Goal: Transaction & Acquisition: Purchase product/service

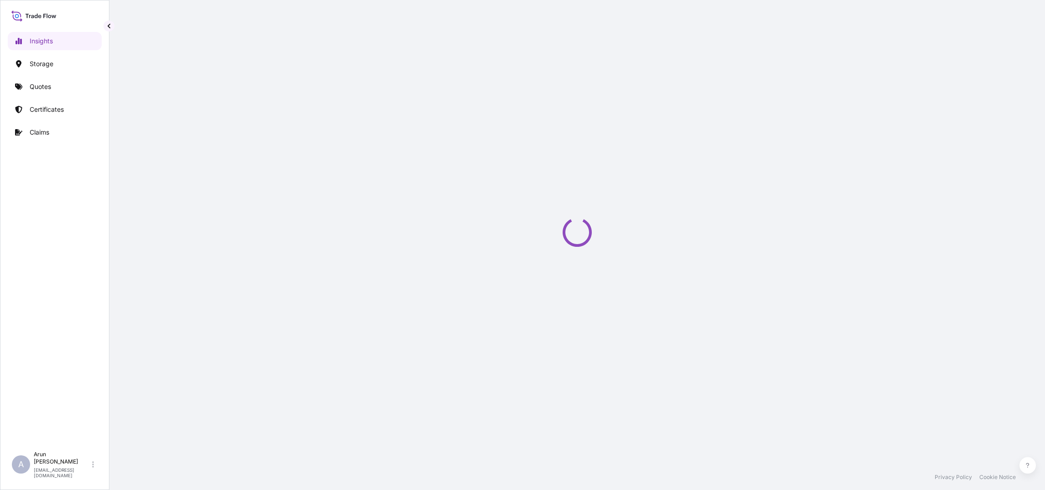
select select "2025"
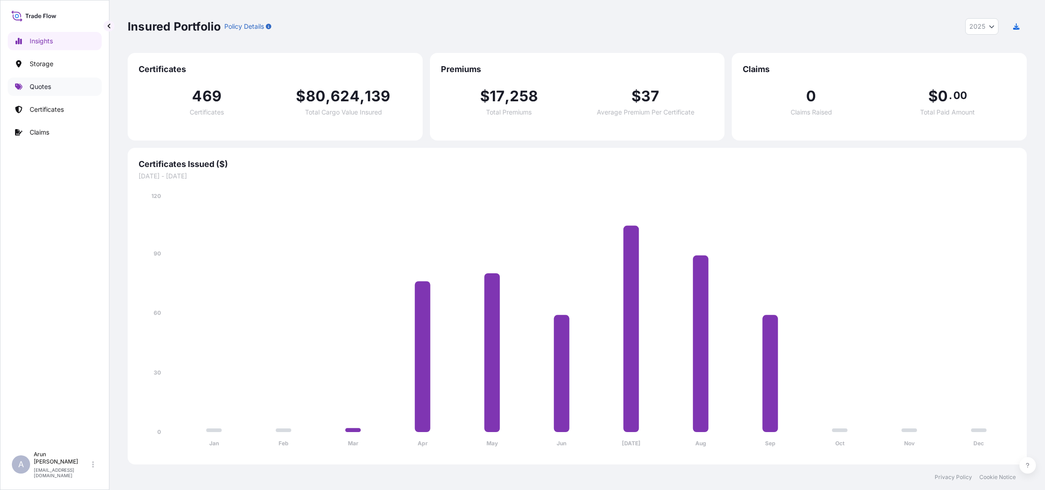
click at [44, 86] on p "Quotes" at bounding box center [40, 86] width 21 height 9
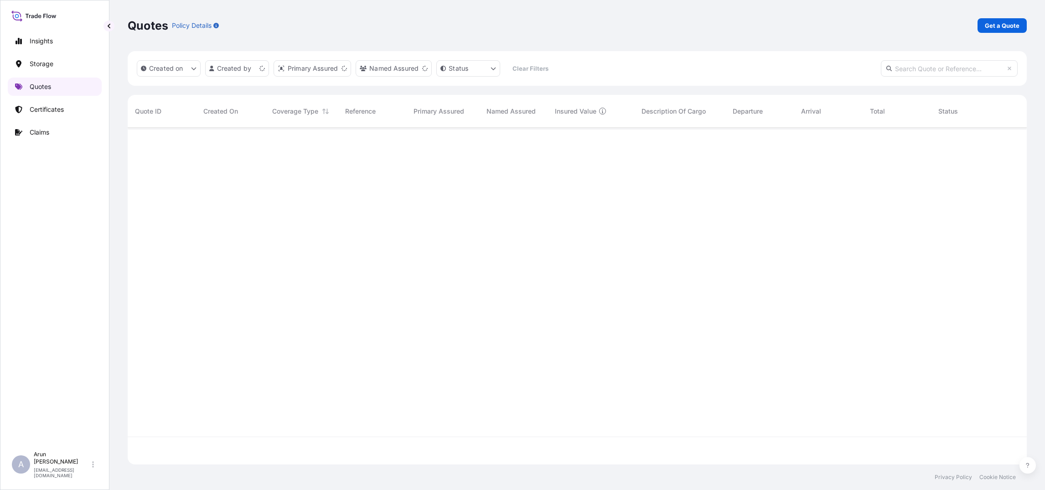
scroll to position [331, 889]
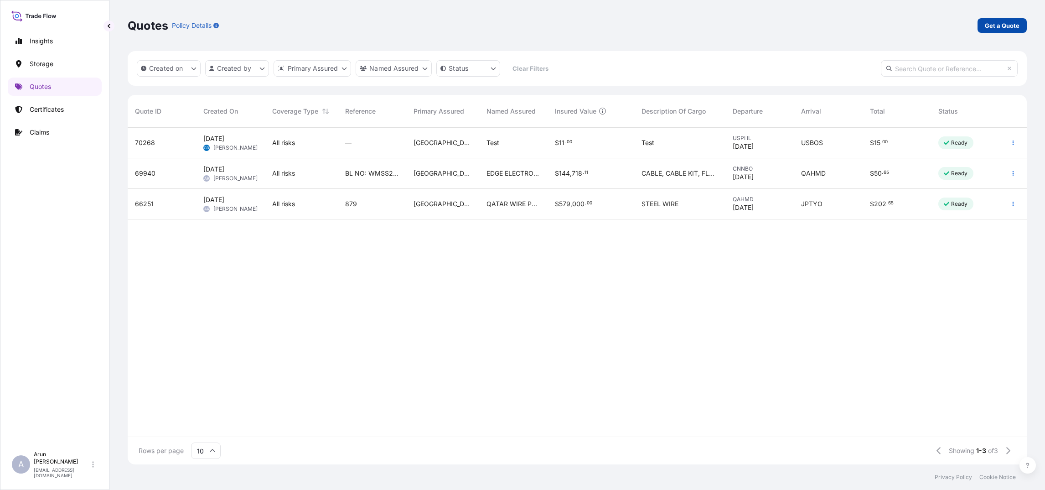
click at [996, 21] on p "Get a Quote" at bounding box center [1002, 25] width 35 height 9
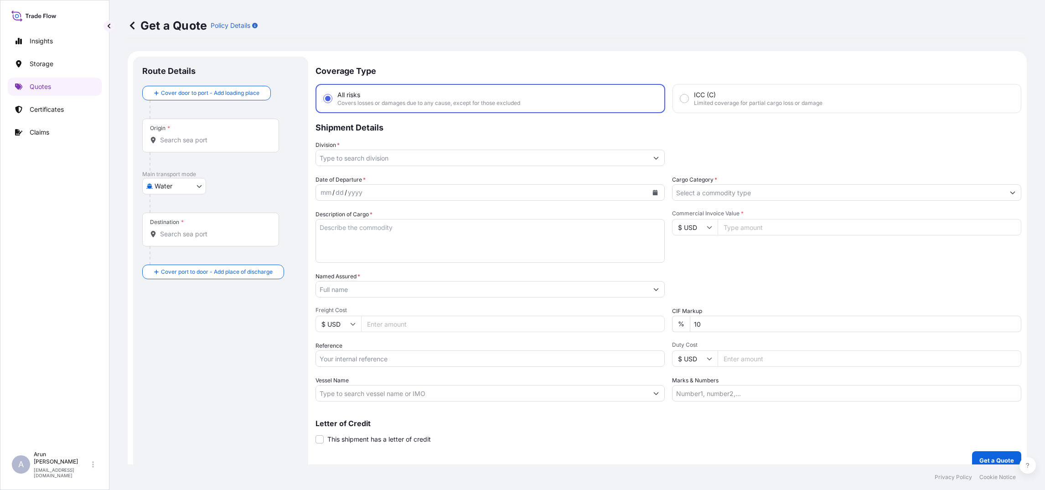
scroll to position [10, 0]
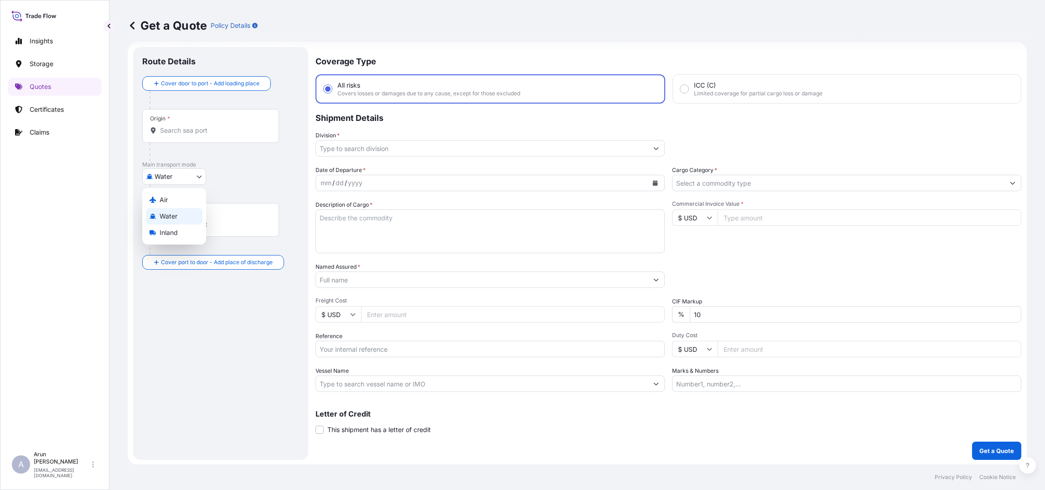
click at [199, 174] on body "Insights Storage Quotes Certificates Claims A [PERSON_NAME] [PERSON_NAME][EMAIL…" at bounding box center [522, 245] width 1045 height 490
click at [176, 194] on div "Air" at bounding box center [174, 200] width 57 height 16
select select "Air"
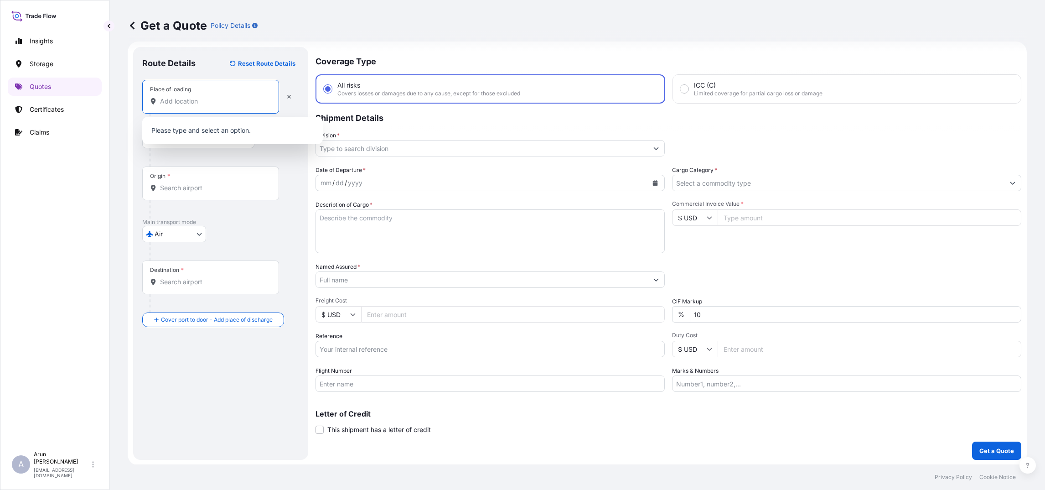
click at [190, 101] on input "Place of loading" at bounding box center [214, 101] width 108 height 9
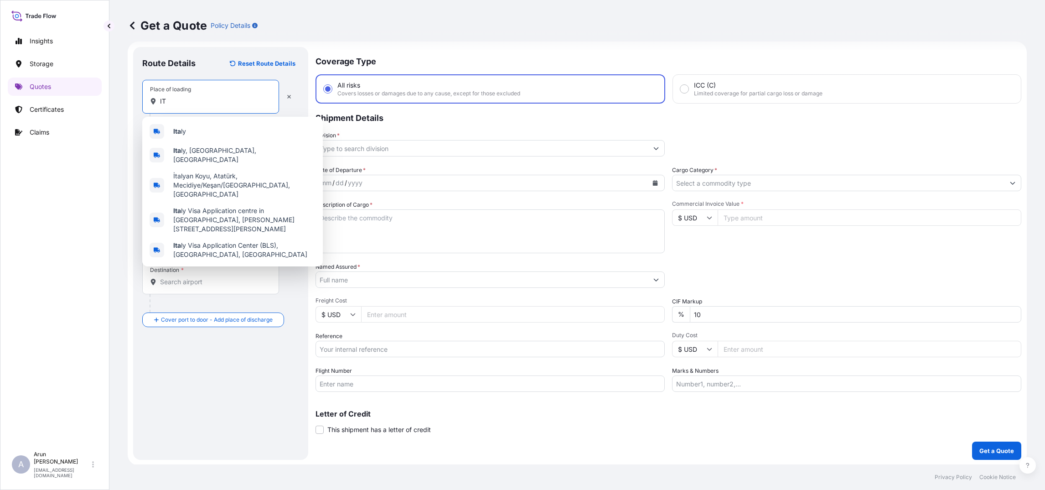
type input "I"
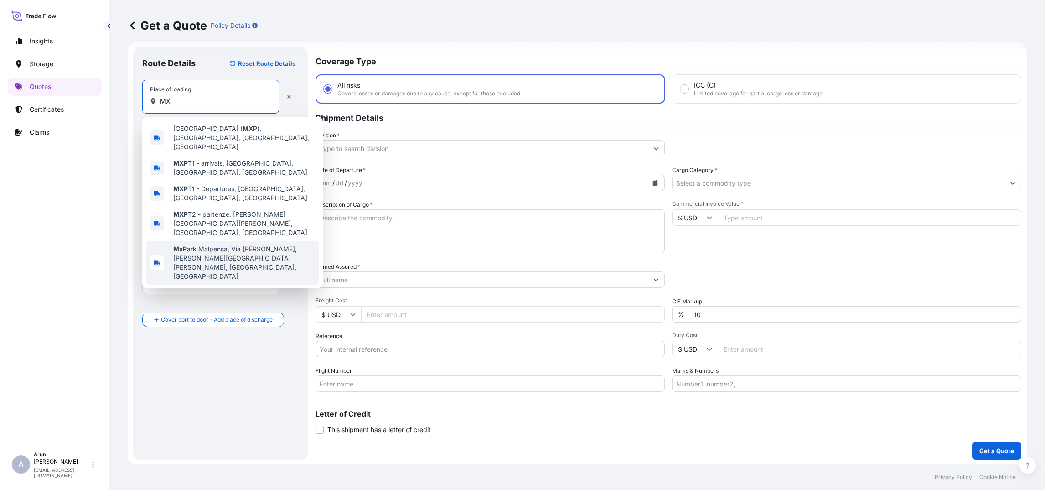
type input "M"
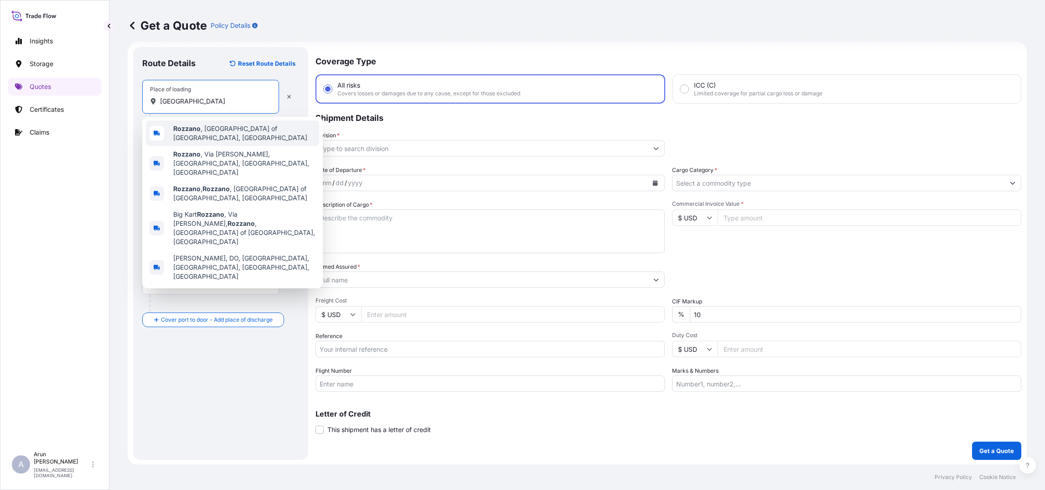
click at [215, 130] on span "[GEOGRAPHIC_DATA] , [GEOGRAPHIC_DATA] of [GEOGRAPHIC_DATA], [GEOGRAPHIC_DATA]" at bounding box center [244, 133] width 142 height 18
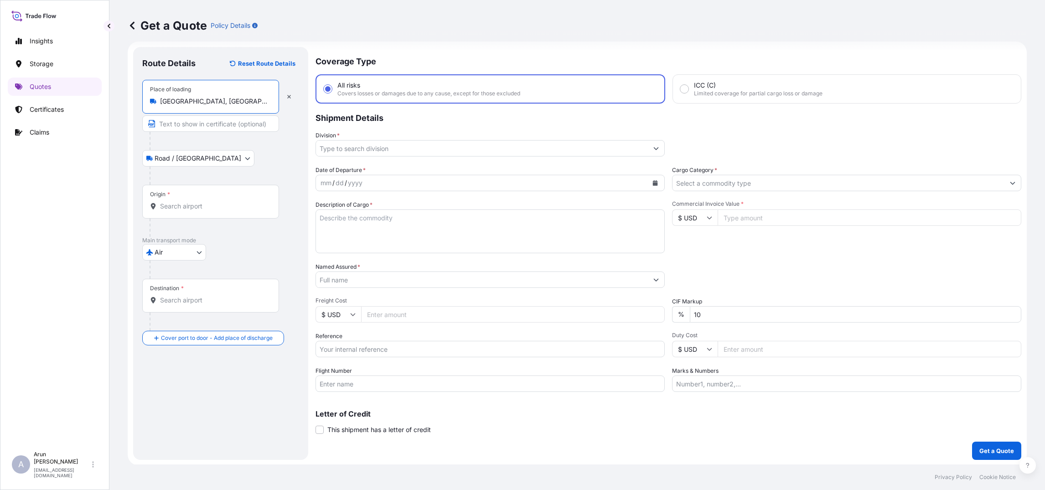
type input "[GEOGRAPHIC_DATA], [GEOGRAPHIC_DATA] of [GEOGRAPHIC_DATA], [GEOGRAPHIC_DATA]"
click at [176, 125] on input "Text to appear on certificate" at bounding box center [210, 123] width 137 height 16
type input "[PERSON_NAME] ILLUMINAZIONE S.P.A ,[GEOGRAPHIC_DATA],[GEOGRAPHIC_DATA]"
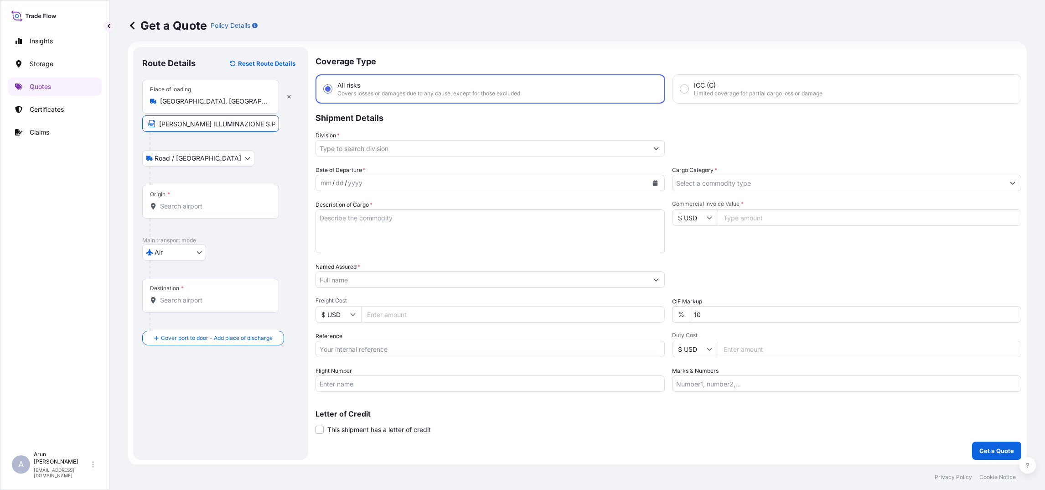
click at [203, 158] on body "Insights Storage Quotes Certificates Claims A [PERSON_NAME] [PERSON_NAME][EMAIL…" at bounding box center [522, 245] width 1045 height 490
click at [181, 205] on input "Origin *" at bounding box center [214, 206] width 108 height 9
click at [78, 372] on div "Insights Storage Quotes Certificates Claims" at bounding box center [55, 235] width 94 height 423
click at [192, 206] on input "Origin * Please select an origin" at bounding box center [214, 206] width 108 height 9
click at [88, 252] on div "Insights Storage Quotes Certificates Claims" at bounding box center [55, 235] width 94 height 423
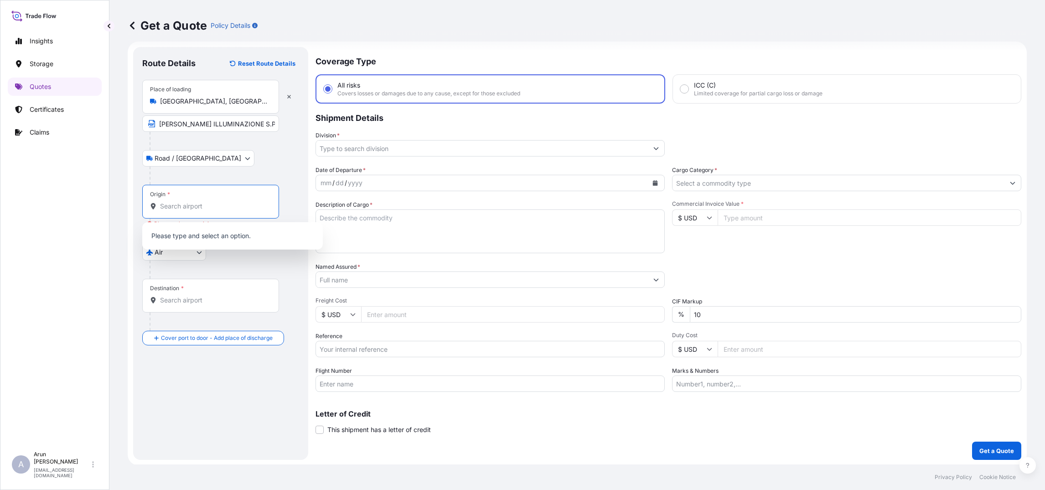
click at [186, 204] on input "Origin * Please select an origin" at bounding box center [214, 206] width 108 height 9
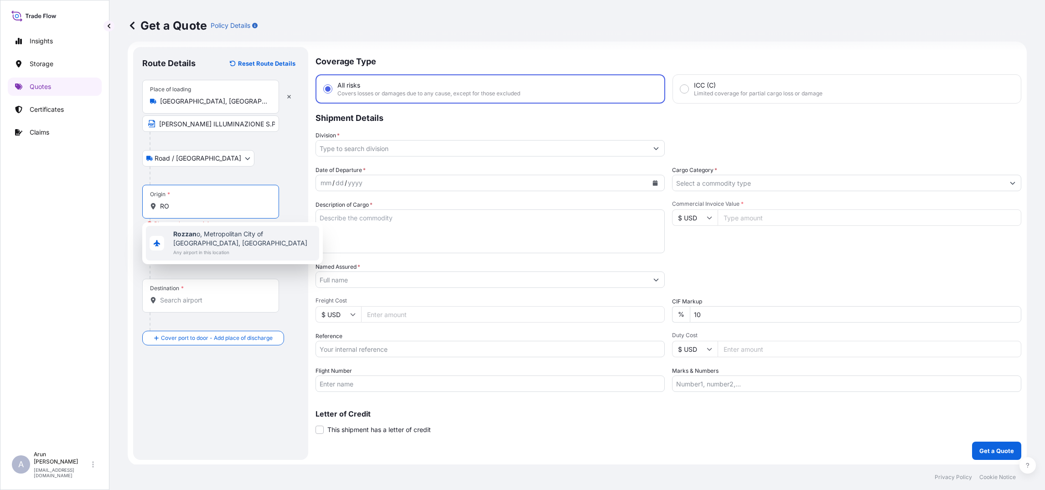
type input "R"
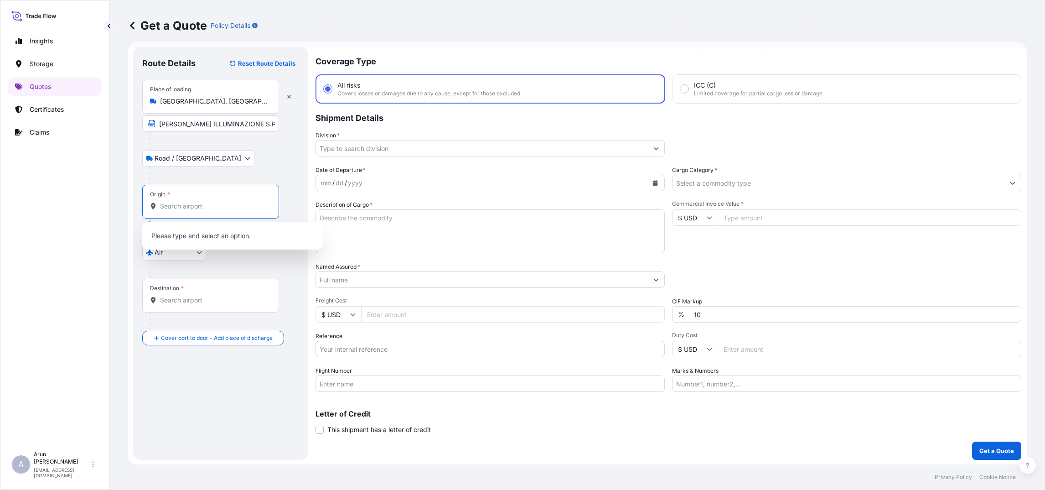
type input "U"
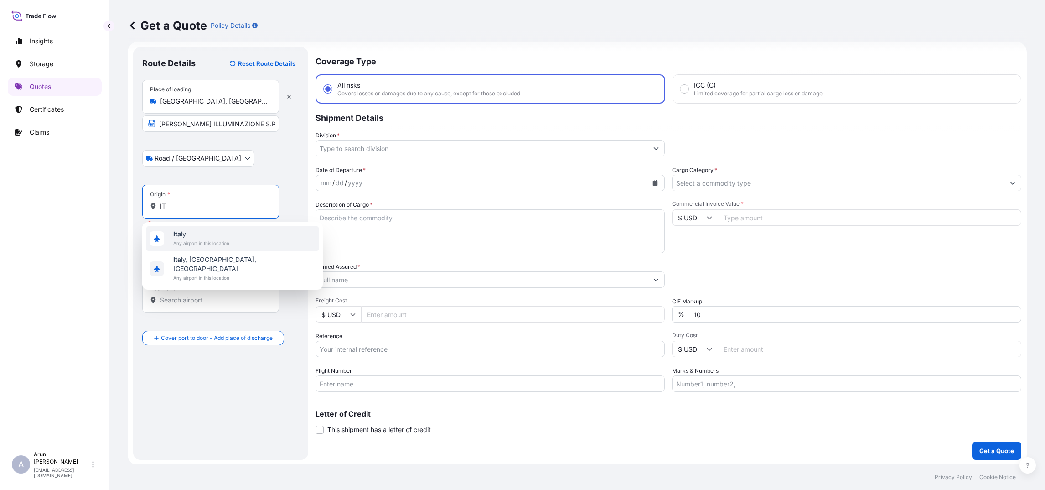
type input "I"
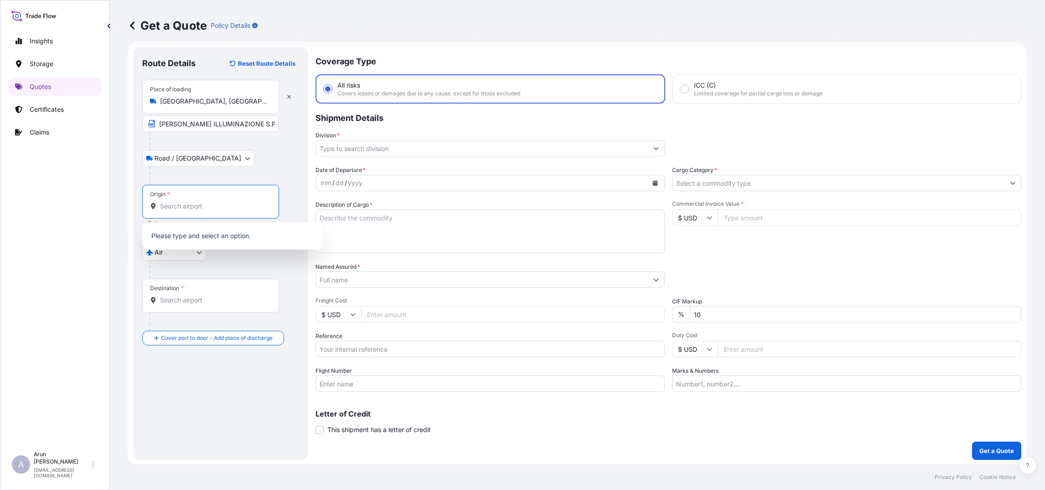
click at [195, 208] on input "Origin * Please select an origin" at bounding box center [214, 206] width 108 height 9
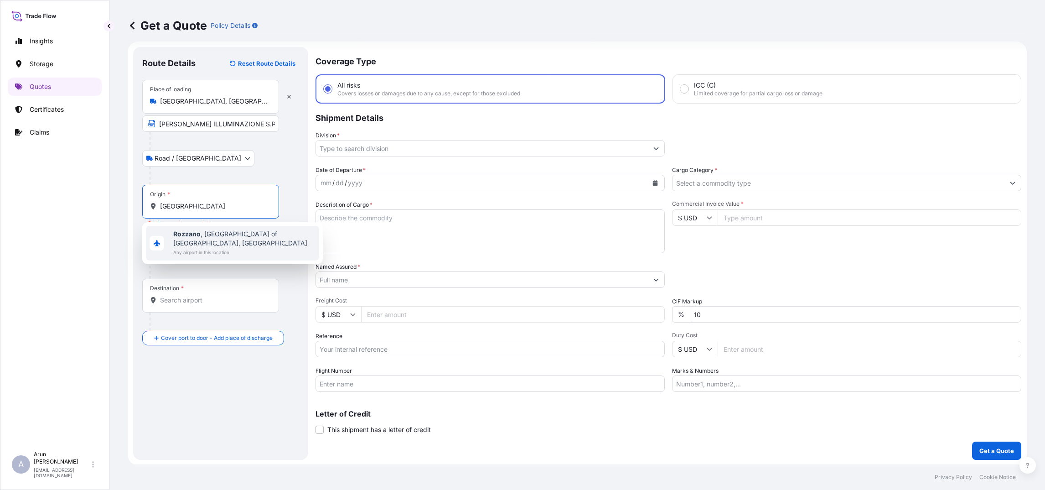
click at [227, 248] on span "Any airport in this location" at bounding box center [244, 252] width 142 height 9
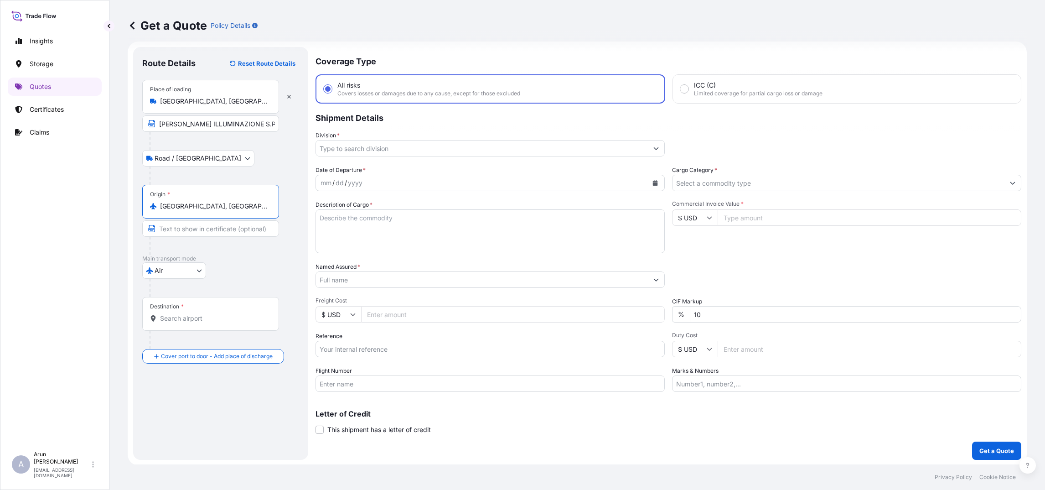
click at [255, 206] on input "[GEOGRAPHIC_DATA], [GEOGRAPHIC_DATA] of [GEOGRAPHIC_DATA], [GEOGRAPHIC_DATA]" at bounding box center [214, 206] width 108 height 9
drag, startPoint x: 273, startPoint y: 206, endPoint x: 157, endPoint y: 203, distance: 115.4
click at [157, 203] on div "Origin * [GEOGRAPHIC_DATA], [GEOGRAPHIC_DATA] of [GEOGRAPHIC_DATA], [GEOGRAPHIC…" at bounding box center [210, 202] width 137 height 34
drag, startPoint x: 157, startPoint y: 203, endPoint x: 187, endPoint y: 207, distance: 30.3
click at [187, 207] on input "[GEOGRAPHIC_DATA], [GEOGRAPHIC_DATA] of [GEOGRAPHIC_DATA], [GEOGRAPHIC_DATA]" at bounding box center [214, 206] width 108 height 9
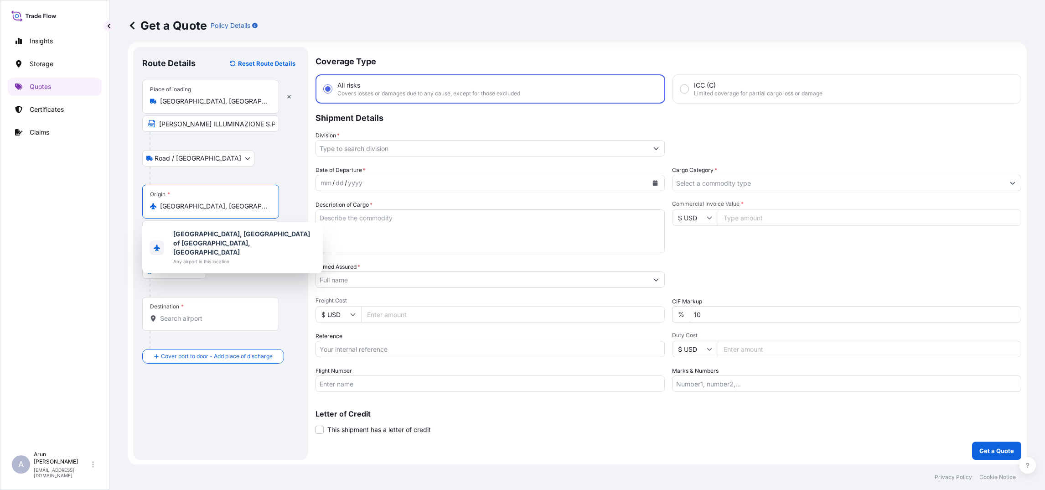
click at [193, 203] on input "[GEOGRAPHIC_DATA], [GEOGRAPHIC_DATA] of [GEOGRAPHIC_DATA], [GEOGRAPHIC_DATA]" at bounding box center [214, 206] width 108 height 9
click at [239, 206] on input "[GEOGRAPHIC_DATA], [GEOGRAPHIC_DATA] of [GEOGRAPHIC_DATA], [GEOGRAPHIC_DATA]" at bounding box center [214, 206] width 108 height 9
click at [241, 206] on input "[GEOGRAPHIC_DATA], [GEOGRAPHIC_DATA] of [GEOGRAPHIC_DATA], [GEOGRAPHIC_DATA]" at bounding box center [214, 206] width 108 height 9
drag, startPoint x: 291, startPoint y: 280, endPoint x: 281, endPoint y: 263, distance: 19.9
click at [291, 280] on div at bounding box center [225, 288] width 150 height 18
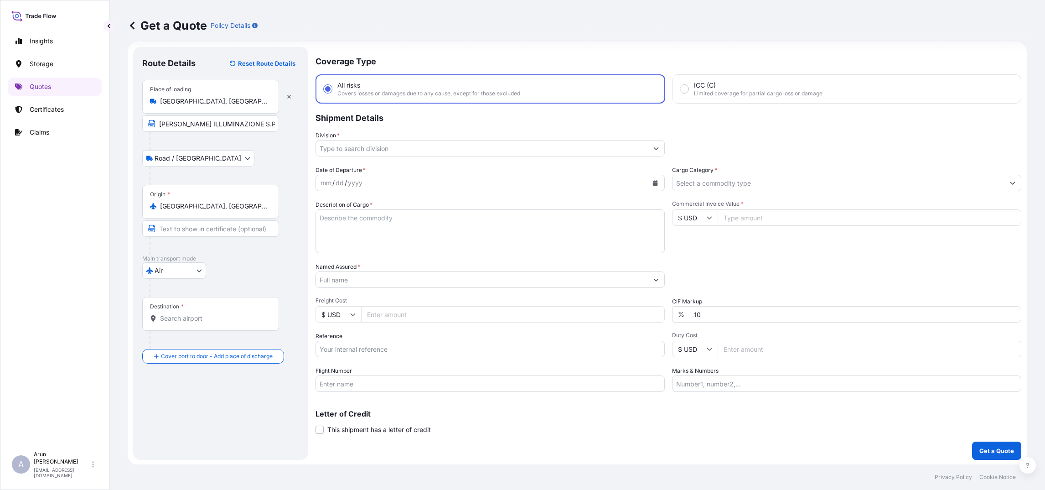
click at [269, 209] on div "[GEOGRAPHIC_DATA], [GEOGRAPHIC_DATA] of [GEOGRAPHIC_DATA], [GEOGRAPHIC_DATA]" at bounding box center [210, 206] width 121 height 9
click at [268, 209] on input "[GEOGRAPHIC_DATA], [GEOGRAPHIC_DATA] of [GEOGRAPHIC_DATA], [GEOGRAPHIC_DATA]" at bounding box center [214, 206] width 108 height 9
drag, startPoint x: 269, startPoint y: 207, endPoint x: 184, endPoint y: 212, distance: 85.0
click at [184, 212] on div "Origin * [GEOGRAPHIC_DATA], [GEOGRAPHIC_DATA] of [GEOGRAPHIC_DATA], [GEOGRAPHIC…" at bounding box center [210, 202] width 137 height 34
drag, startPoint x: 184, startPoint y: 212, endPoint x: 224, endPoint y: 227, distance: 42.3
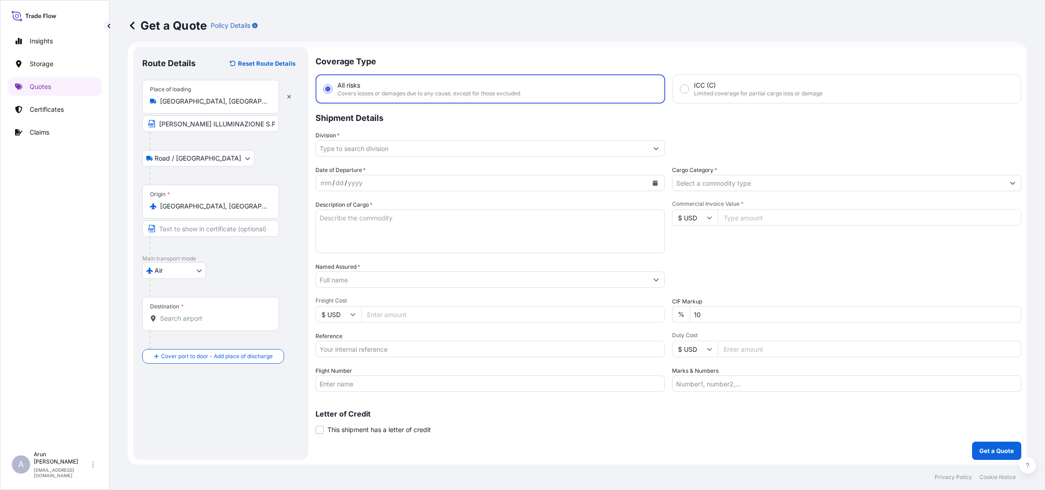
click at [224, 227] on input "Text to appear on certificate" at bounding box center [210, 228] width 137 height 16
click at [222, 204] on input "[GEOGRAPHIC_DATA], [GEOGRAPHIC_DATA] of [GEOGRAPHIC_DATA], [GEOGRAPHIC_DATA]" at bounding box center [214, 206] width 108 height 9
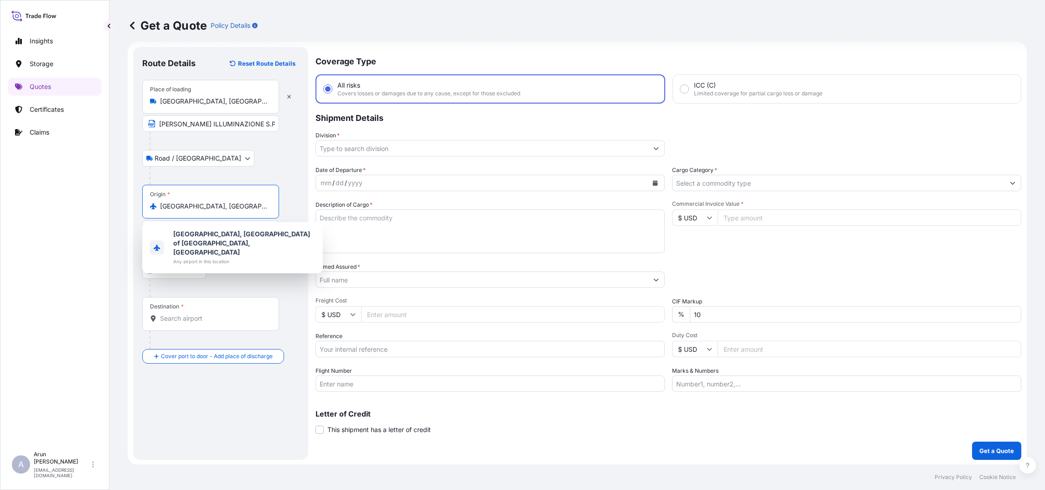
click at [171, 202] on input "[GEOGRAPHIC_DATA], [GEOGRAPHIC_DATA] of [GEOGRAPHIC_DATA], [GEOGRAPHIC_DATA]" at bounding box center [214, 206] width 108 height 9
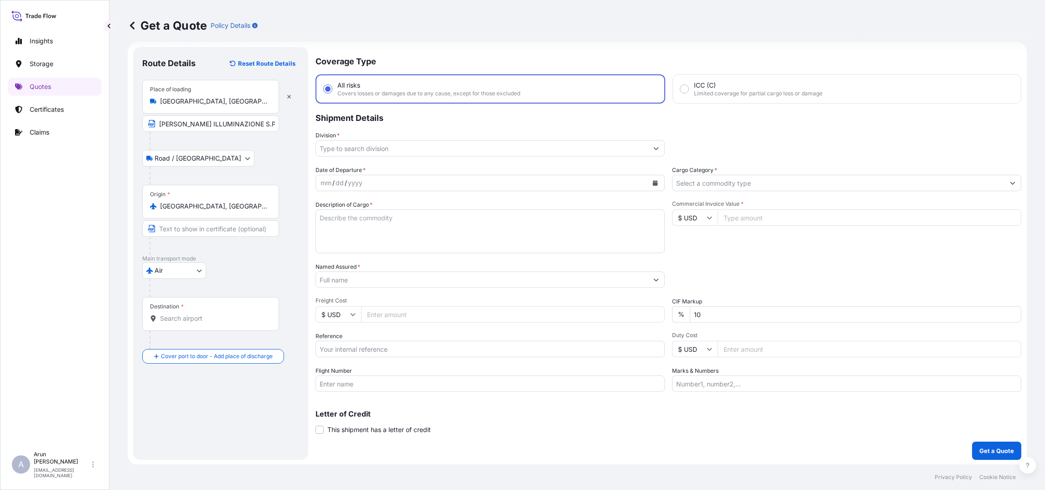
drag, startPoint x: 159, startPoint y: 204, endPoint x: 281, endPoint y: 210, distance: 122.4
click at [281, 210] on div "Origin * [GEOGRAPHIC_DATA], [GEOGRAPHIC_DATA] of [GEOGRAPHIC_DATA], [GEOGRAPHIC…" at bounding box center [220, 220] width 157 height 70
drag, startPoint x: 281, startPoint y: 210, endPoint x: 247, endPoint y: 242, distance: 46.8
click at [248, 241] on div at bounding box center [215, 246] width 130 height 18
click at [244, 208] on input "[GEOGRAPHIC_DATA], [GEOGRAPHIC_DATA] of [GEOGRAPHIC_DATA], [GEOGRAPHIC_DATA]" at bounding box center [214, 206] width 108 height 9
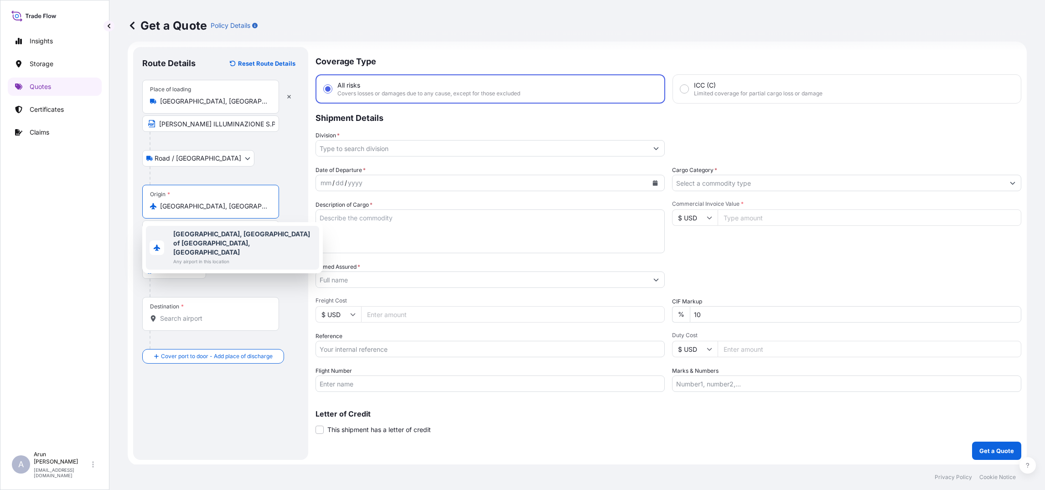
click at [184, 210] on div "Origin * [GEOGRAPHIC_DATA], [GEOGRAPHIC_DATA] of [GEOGRAPHIC_DATA], [GEOGRAPHIC…" at bounding box center [210, 202] width 137 height 34
click at [184, 210] on input "[GEOGRAPHIC_DATA], [GEOGRAPHIC_DATA] of [GEOGRAPHIC_DATA], [GEOGRAPHIC_DATA]" at bounding box center [214, 206] width 108 height 9
click at [196, 210] on div "Origin * [GEOGRAPHIC_DATA], [GEOGRAPHIC_DATA] of [GEOGRAPHIC_DATA], [GEOGRAPHIC…" at bounding box center [210, 202] width 137 height 34
click at [196, 210] on input "[GEOGRAPHIC_DATA], [GEOGRAPHIC_DATA] of [GEOGRAPHIC_DATA], [GEOGRAPHIC_DATA]" at bounding box center [214, 206] width 108 height 9
click at [196, 210] on div "Origin * [GEOGRAPHIC_DATA], [GEOGRAPHIC_DATA] of [GEOGRAPHIC_DATA], [GEOGRAPHIC…" at bounding box center [210, 202] width 137 height 34
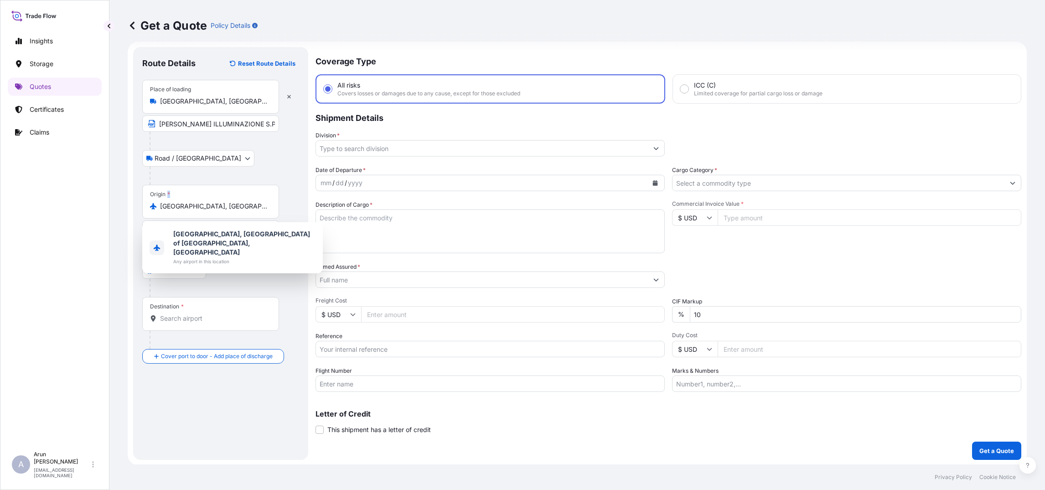
click at [196, 210] on input "[GEOGRAPHIC_DATA], [GEOGRAPHIC_DATA] of [GEOGRAPHIC_DATA], [GEOGRAPHIC_DATA]" at bounding box center [214, 206] width 108 height 9
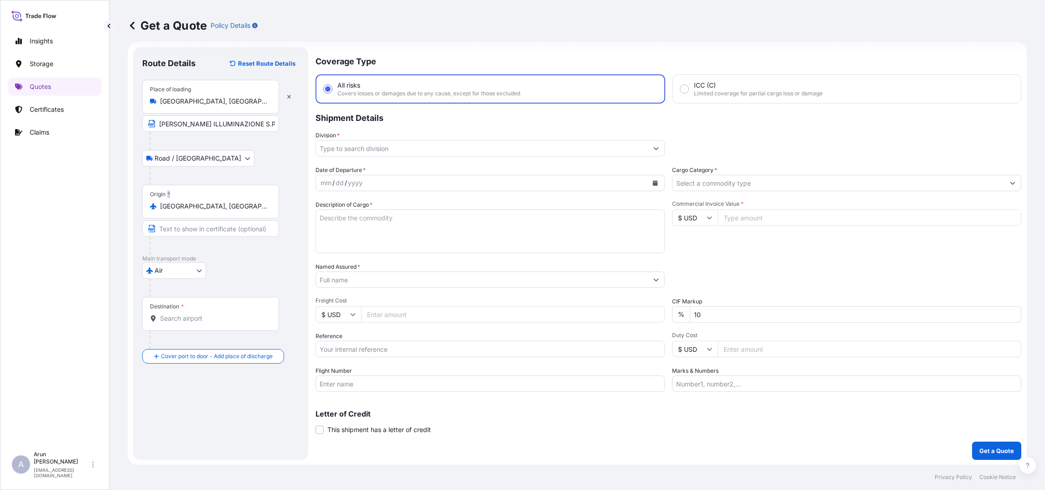
click at [198, 210] on div "Origin * [GEOGRAPHIC_DATA], [GEOGRAPHIC_DATA] of [GEOGRAPHIC_DATA], [GEOGRAPHIC…" at bounding box center [210, 202] width 137 height 34
click at [198, 210] on input "[GEOGRAPHIC_DATA], [GEOGRAPHIC_DATA] of [GEOGRAPHIC_DATA], [GEOGRAPHIC_DATA]" at bounding box center [214, 206] width 108 height 9
drag, startPoint x: 198, startPoint y: 210, endPoint x: 252, endPoint y: 274, distance: 84.1
click at [252, 274] on div "Air Air Water Inland" at bounding box center [220, 270] width 157 height 16
click at [269, 209] on div "[GEOGRAPHIC_DATA], [GEOGRAPHIC_DATA] of [GEOGRAPHIC_DATA], [GEOGRAPHIC_DATA]" at bounding box center [210, 206] width 121 height 9
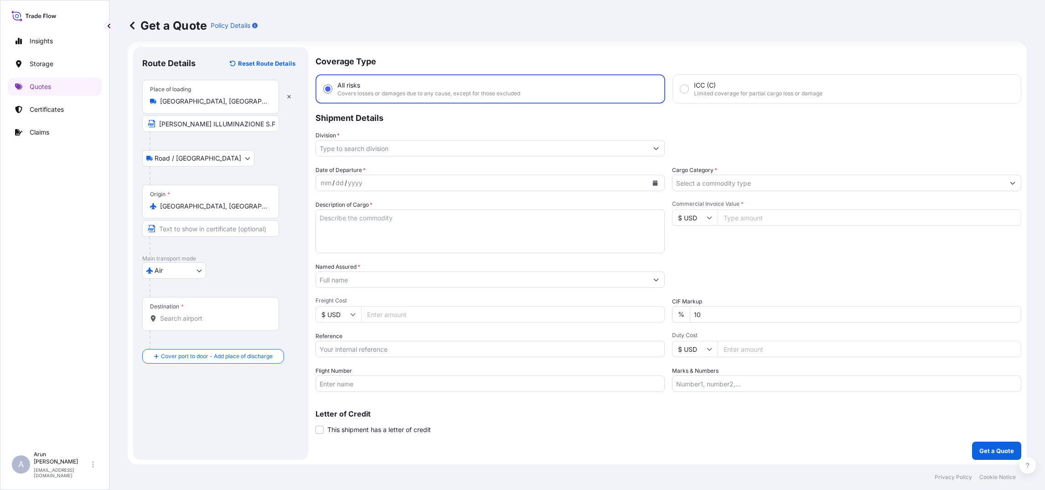
click at [268, 209] on input "[GEOGRAPHIC_DATA], [GEOGRAPHIC_DATA] of [GEOGRAPHIC_DATA], [GEOGRAPHIC_DATA]" at bounding box center [214, 206] width 108 height 9
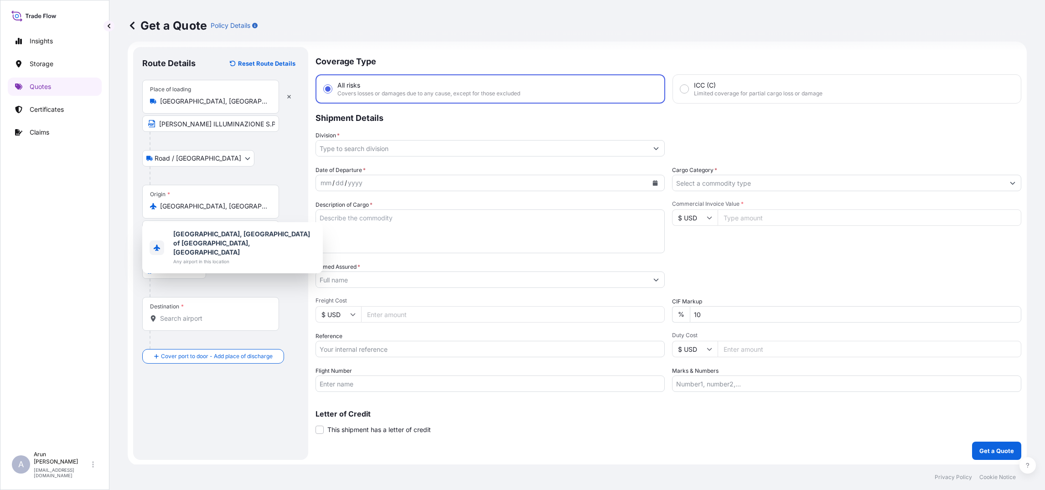
click at [270, 211] on div "Origin * [GEOGRAPHIC_DATA], [GEOGRAPHIC_DATA] of [GEOGRAPHIC_DATA], [GEOGRAPHIC…" at bounding box center [210, 202] width 137 height 34
click at [268, 211] on input "[GEOGRAPHIC_DATA], [GEOGRAPHIC_DATA] of [GEOGRAPHIC_DATA], [GEOGRAPHIC_DATA]" at bounding box center [214, 206] width 108 height 9
click at [270, 210] on div "Origin * [GEOGRAPHIC_DATA], [GEOGRAPHIC_DATA] of [GEOGRAPHIC_DATA], [GEOGRAPHIC…" at bounding box center [210, 202] width 137 height 34
click at [268, 210] on input "[GEOGRAPHIC_DATA], [GEOGRAPHIC_DATA] of [GEOGRAPHIC_DATA], [GEOGRAPHIC_DATA]" at bounding box center [214, 206] width 108 height 9
click at [269, 210] on div "[GEOGRAPHIC_DATA], [GEOGRAPHIC_DATA] of [GEOGRAPHIC_DATA], [GEOGRAPHIC_DATA]" at bounding box center [210, 206] width 121 height 9
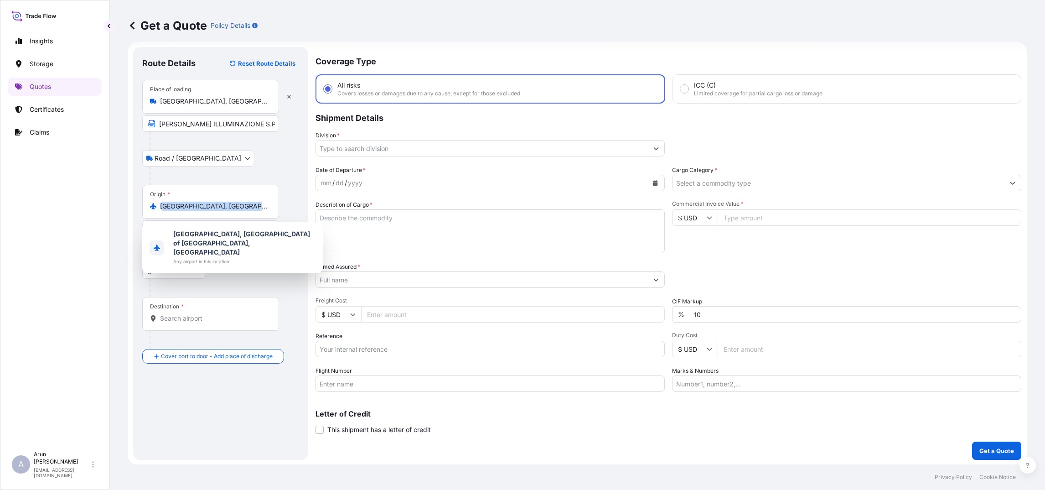
click at [268, 210] on input "[GEOGRAPHIC_DATA], [GEOGRAPHIC_DATA] of [GEOGRAPHIC_DATA], [GEOGRAPHIC_DATA]" at bounding box center [214, 206] width 108 height 9
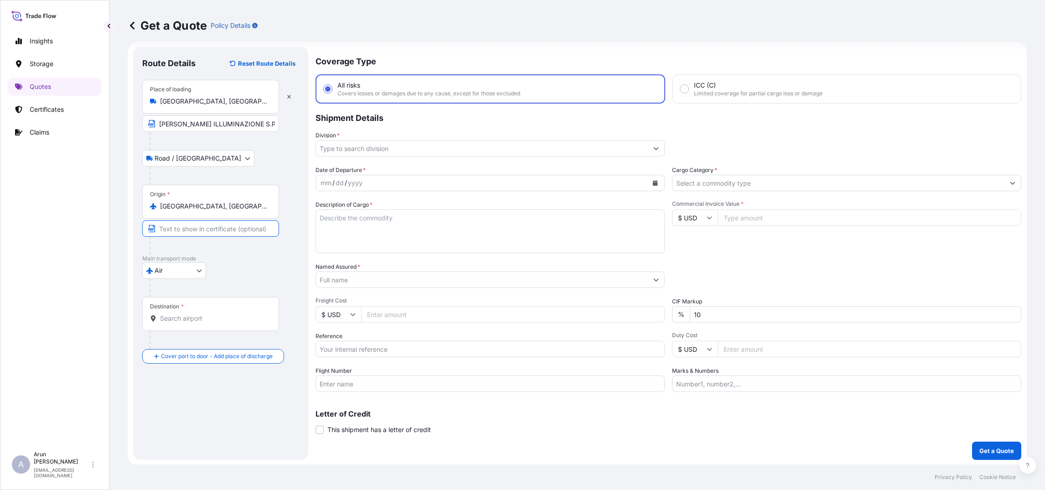
drag, startPoint x: 269, startPoint y: 210, endPoint x: 216, endPoint y: 229, distance: 56.7
click at [216, 229] on input "Text to appear on certificate" at bounding box center [210, 228] width 137 height 16
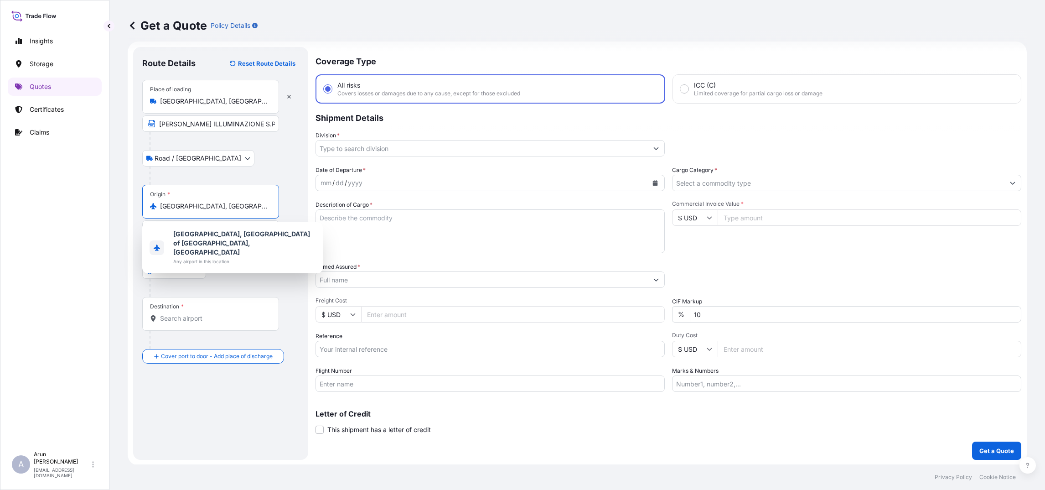
drag, startPoint x: 151, startPoint y: 205, endPoint x: 264, endPoint y: 209, distance: 112.8
click at [264, 209] on div "[GEOGRAPHIC_DATA], [GEOGRAPHIC_DATA] of [GEOGRAPHIC_DATA], [GEOGRAPHIC_DATA]" at bounding box center [210, 206] width 121 height 9
click at [264, 209] on input "[GEOGRAPHIC_DATA], [GEOGRAPHIC_DATA] of [GEOGRAPHIC_DATA], [GEOGRAPHIC_DATA]" at bounding box center [214, 206] width 108 height 9
click at [214, 237] on b "[GEOGRAPHIC_DATA], [GEOGRAPHIC_DATA] of [GEOGRAPHIC_DATA], [GEOGRAPHIC_DATA]" at bounding box center [241, 243] width 137 height 26
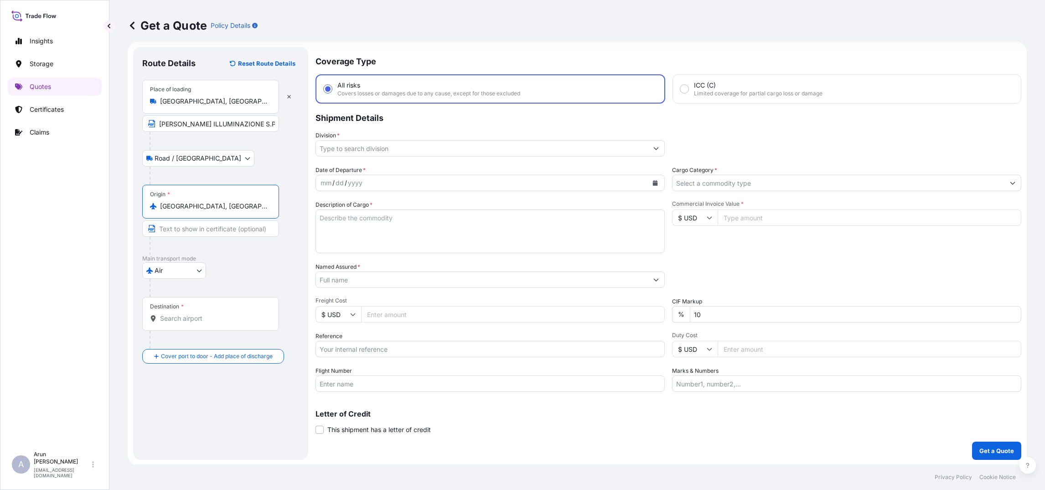
click at [217, 196] on div "Origin * [GEOGRAPHIC_DATA], [GEOGRAPHIC_DATA] of [GEOGRAPHIC_DATA], [GEOGRAPHIC…" at bounding box center [210, 202] width 137 height 34
click at [217, 202] on input "[GEOGRAPHIC_DATA], [GEOGRAPHIC_DATA] of [GEOGRAPHIC_DATA], [GEOGRAPHIC_DATA]" at bounding box center [214, 206] width 108 height 9
drag, startPoint x: 184, startPoint y: 206, endPoint x: 179, endPoint y: 206, distance: 5.0
click at [183, 206] on input "n, [GEOGRAPHIC_DATA]" at bounding box center [214, 206] width 108 height 9
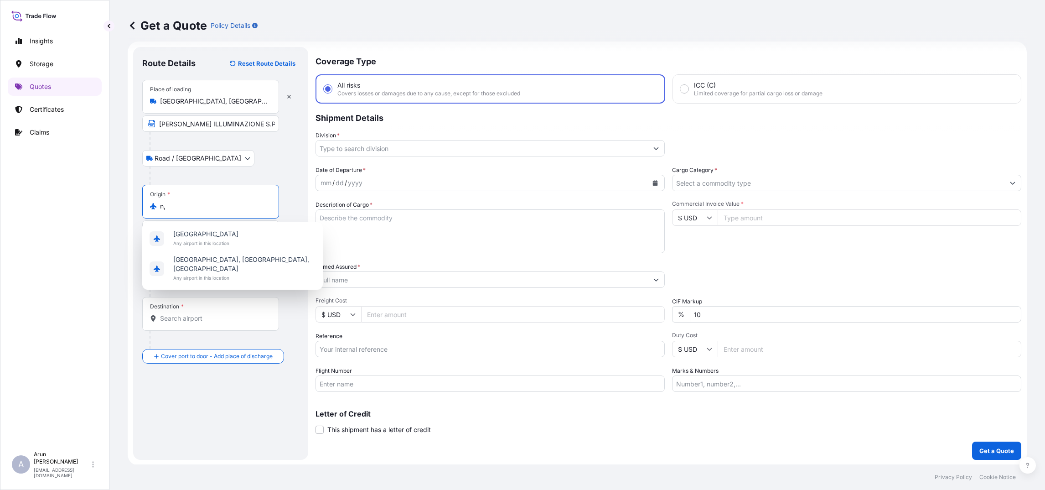
type input "n"
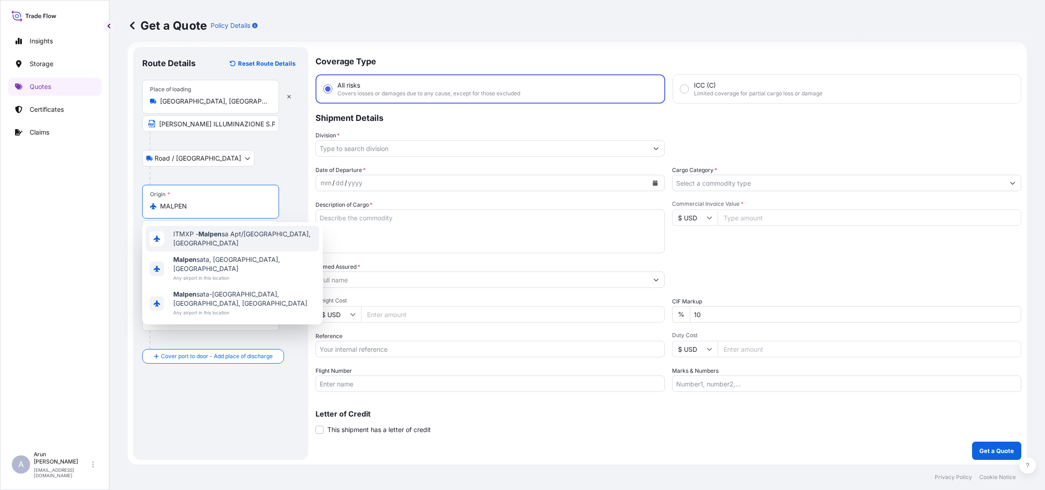
click at [257, 236] on span "ITMXP - Malpen sa Apt/[GEOGRAPHIC_DATA], [GEOGRAPHIC_DATA]" at bounding box center [244, 238] width 142 height 18
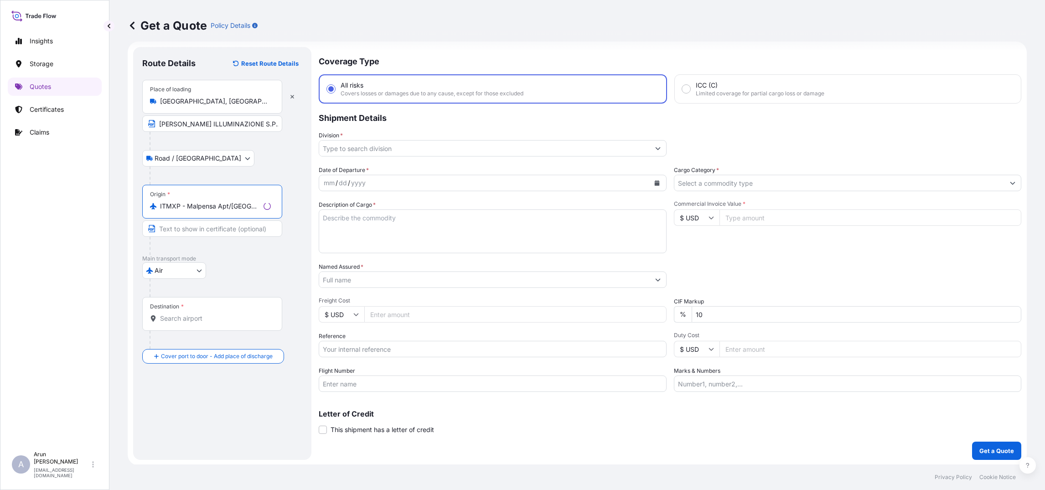
type input "ITMXP - Malpensa Apt/[GEOGRAPHIC_DATA], [GEOGRAPHIC_DATA]"
click at [219, 233] on input "Text to appear on certificate" at bounding box center [212, 228] width 140 height 16
click at [190, 318] on input "Destination *" at bounding box center [214, 318] width 108 height 9
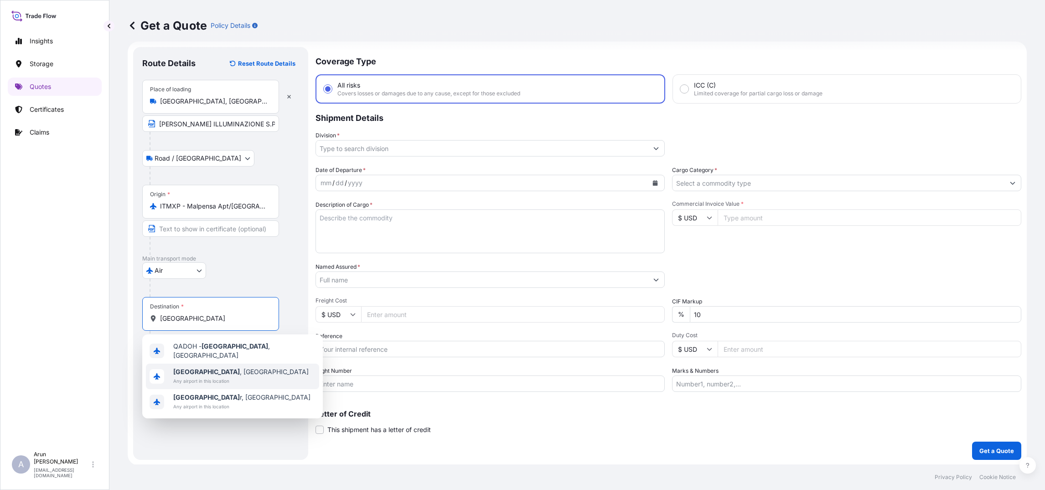
click at [217, 370] on span "[GEOGRAPHIC_DATA] , [GEOGRAPHIC_DATA]" at bounding box center [240, 371] width 135 height 9
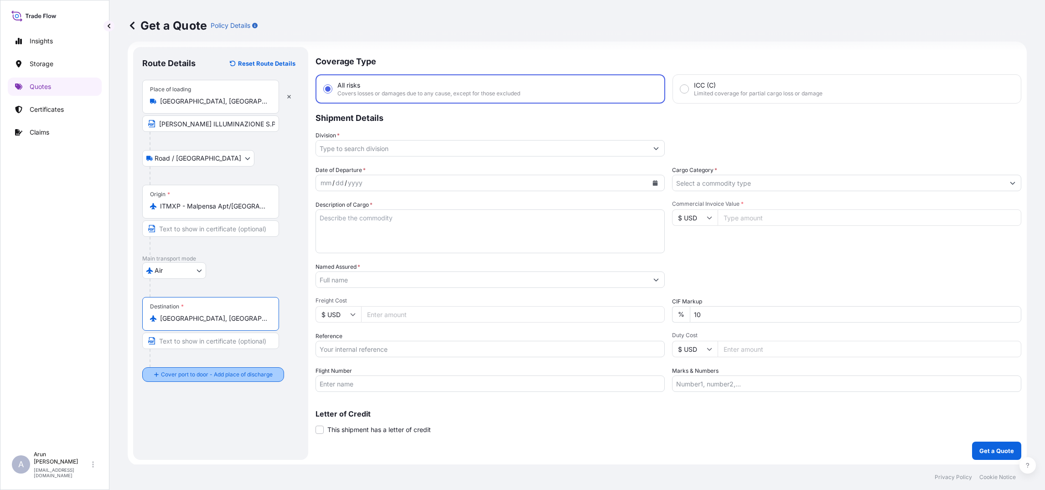
type input "[GEOGRAPHIC_DATA], [GEOGRAPHIC_DATA]"
click at [177, 431] on div "Place of Discharge" at bounding box center [210, 419] width 137 height 34
click at [177, 428] on input "Place of Discharge" at bounding box center [214, 423] width 108 height 9
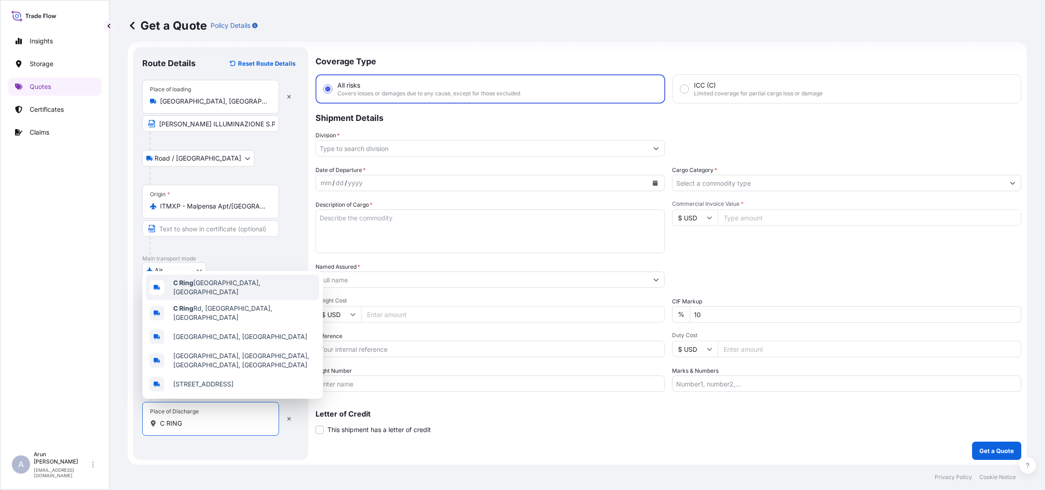
click at [227, 288] on span "[GEOGRAPHIC_DATA]" at bounding box center [244, 287] width 142 height 18
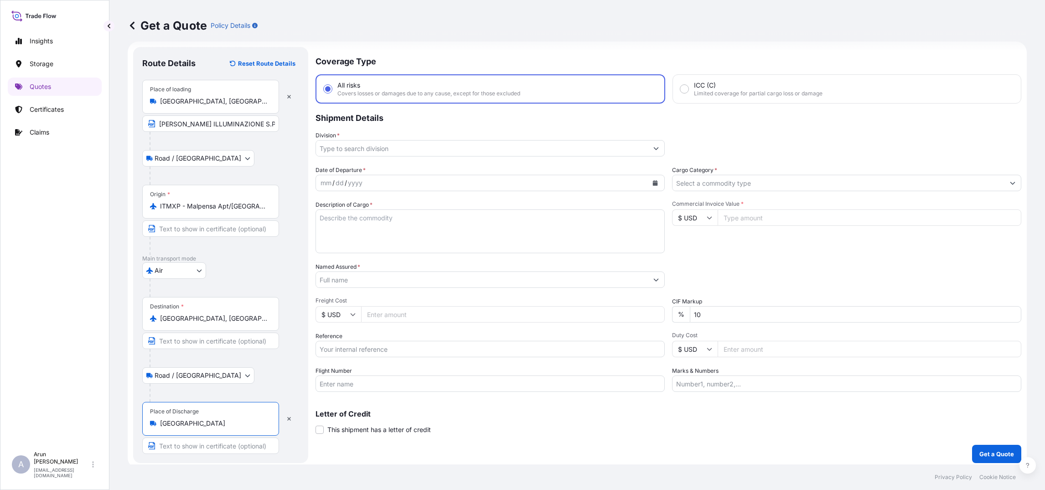
type input "[GEOGRAPHIC_DATA]"
click at [187, 444] on input "Text to appear on certificate" at bounding box center [210, 445] width 137 height 16
type input "AB"
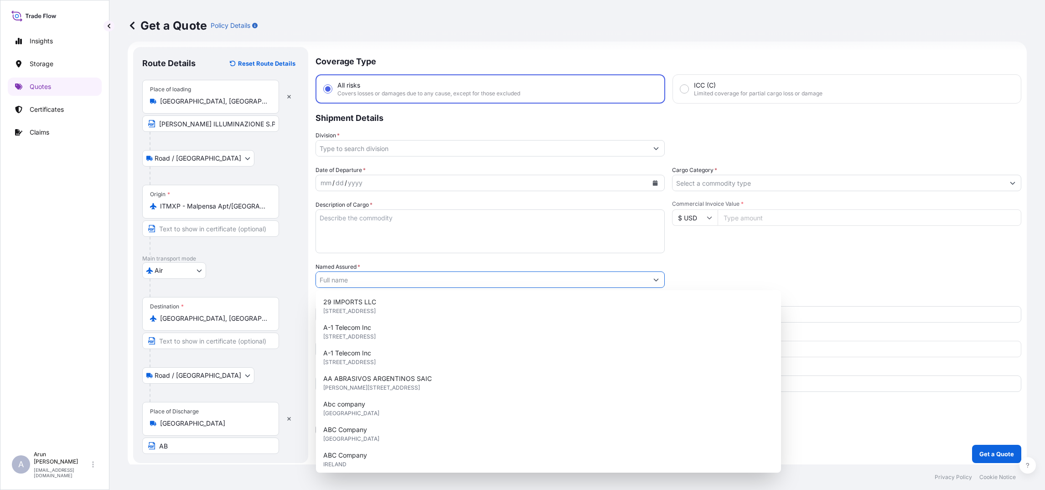
click at [416, 284] on input "Named Assured *" at bounding box center [482, 279] width 332 height 16
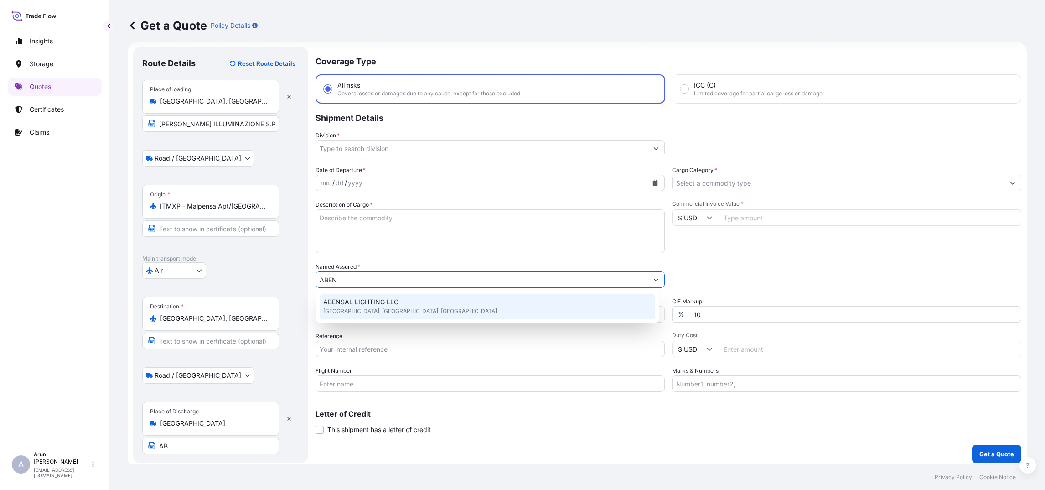
click at [398, 302] on div "ABENSAL LIGHTING LLC [GEOGRAPHIC_DATA], [GEOGRAPHIC_DATA], [GEOGRAPHIC_DATA]" at bounding box center [488, 307] width 336 height 26
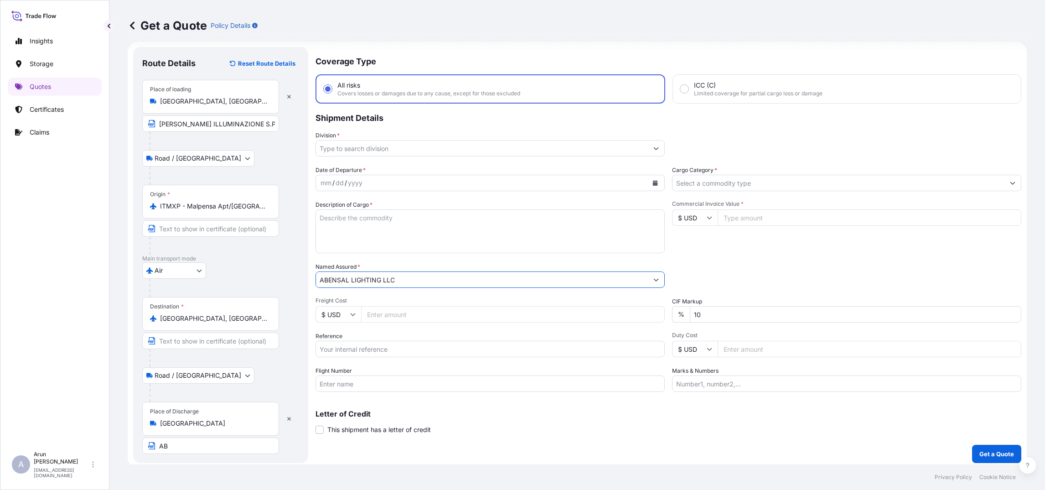
drag, startPoint x: 402, startPoint y: 276, endPoint x: 262, endPoint y: 278, distance: 140.1
click at [262, 278] on form "Route Details Reset Route Details Place of loading [GEOGRAPHIC_DATA], [GEOGRAPH…" at bounding box center [577, 255] width 899 height 427
type input "ABENSAL LIGHTING LLC"
click at [198, 443] on input "AB" at bounding box center [210, 445] width 137 height 16
type input "A"
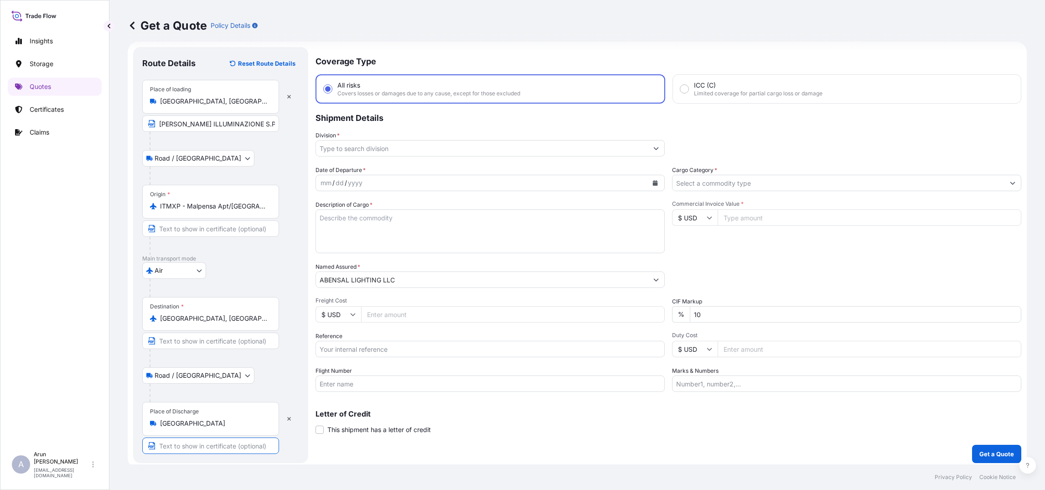
paste input "ABENSAL LIGHTING LLC"
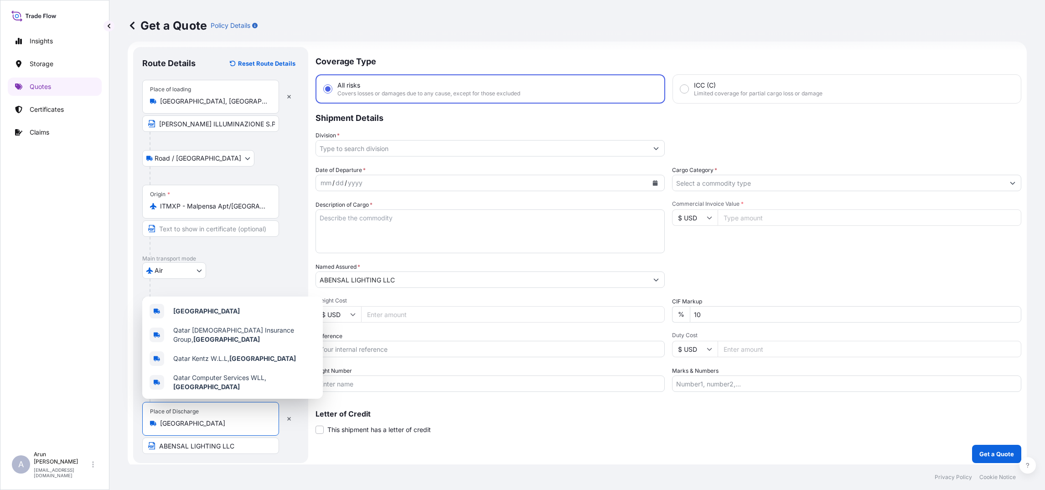
drag, startPoint x: 243, startPoint y: 426, endPoint x: 104, endPoint y: 420, distance: 138.4
click at [105, 420] on div "Insights Storage Quotes Certificates Claims A [PERSON_NAME] [PERSON_NAME][EMAIL…" at bounding box center [522, 245] width 1045 height 490
click at [255, 447] on input "ABENSAL LIGHTING LLC" at bounding box center [210, 445] width 137 height 16
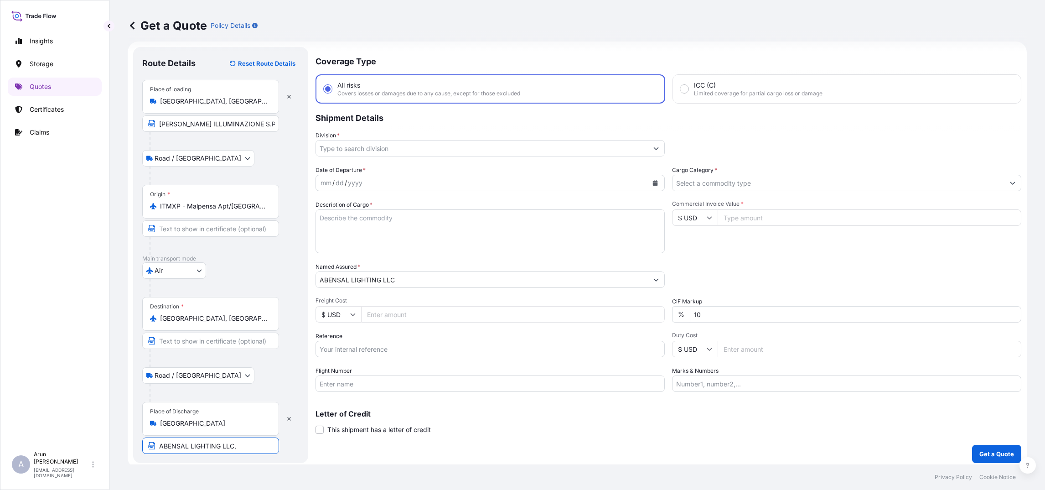
paste input "[GEOGRAPHIC_DATA]"
type input "ABENSAL LIGHTING LLC, [GEOGRAPHIC_DATA], [GEOGRAPHIC_DATA]"
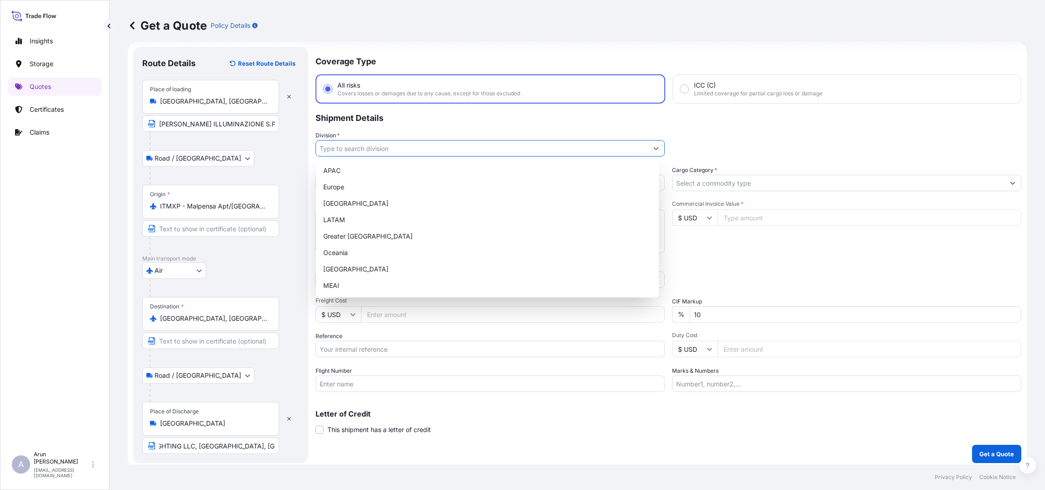
click at [367, 151] on input "Division *" at bounding box center [482, 148] width 332 height 16
click at [349, 283] on div "MEAI" at bounding box center [488, 285] width 336 height 16
type input "MEAI"
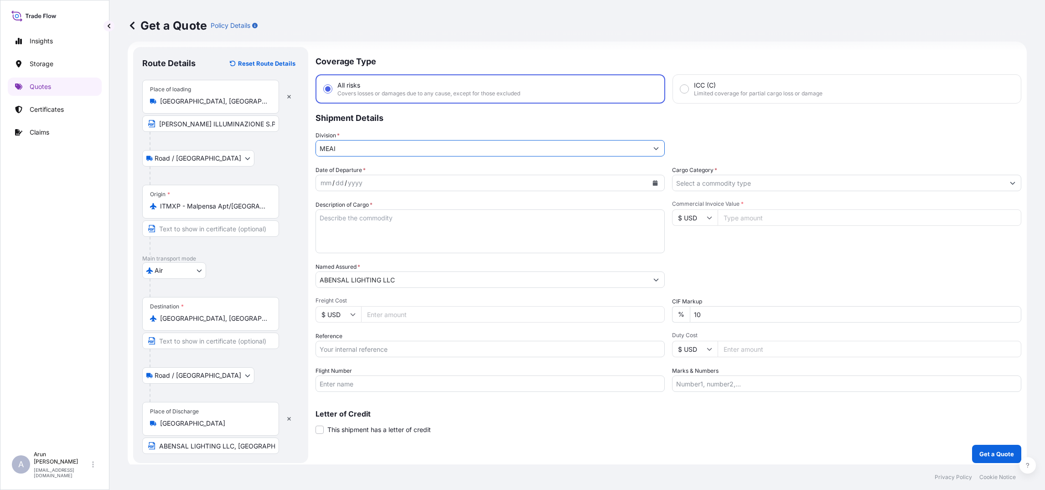
click at [370, 182] on div "mm / dd / yyyy" at bounding box center [482, 183] width 332 height 16
click at [653, 180] on icon "Calendar" at bounding box center [655, 182] width 5 height 5
click at [333, 291] on div "21" at bounding box center [331, 293] width 16 height 16
click at [337, 227] on textarea "Description of Cargo *" at bounding box center [490, 231] width 349 height 44
type textarea "LIGHT FITTINGS"
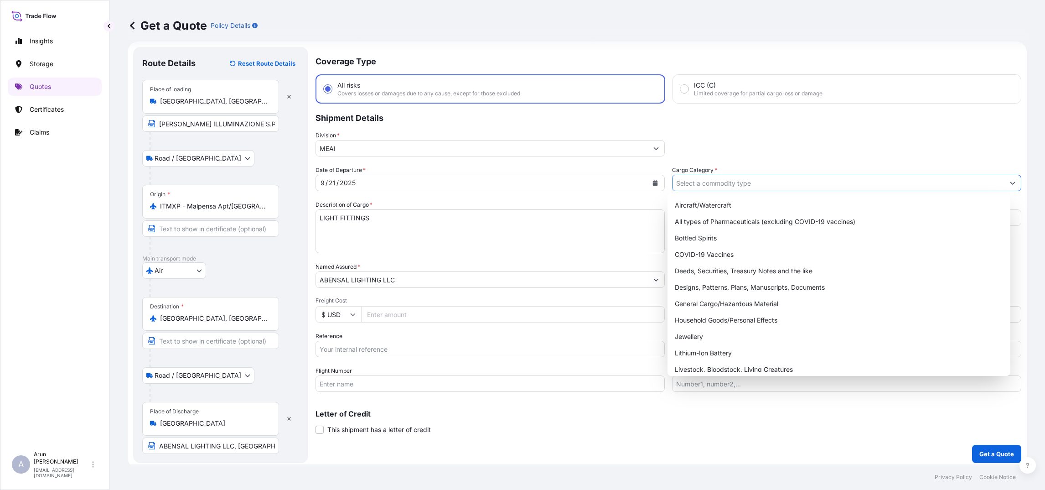
click at [1005, 178] on button "Show suggestions" at bounding box center [1013, 183] width 16 height 16
click at [726, 302] on div "General Cargo/Hazardous Material" at bounding box center [839, 304] width 336 height 16
type input "General Cargo/Hazardous Material"
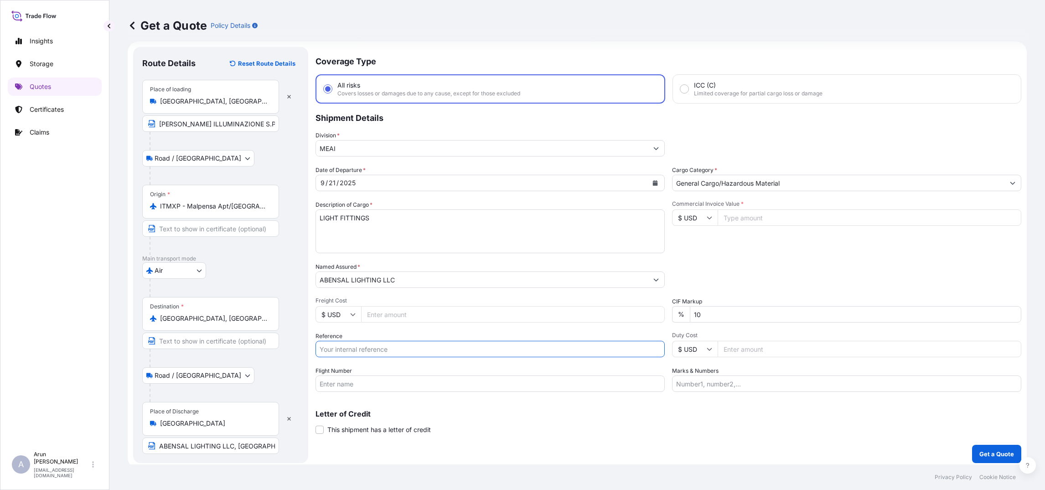
click at [384, 350] on input "Reference" at bounding box center [490, 349] width 349 height 16
click at [352, 383] on input "Flight Number" at bounding box center [490, 383] width 349 height 16
type input "BA 0127"
click at [363, 348] on input "Reference" at bounding box center [490, 349] width 349 height 16
type input "AWB: 125-17199641"
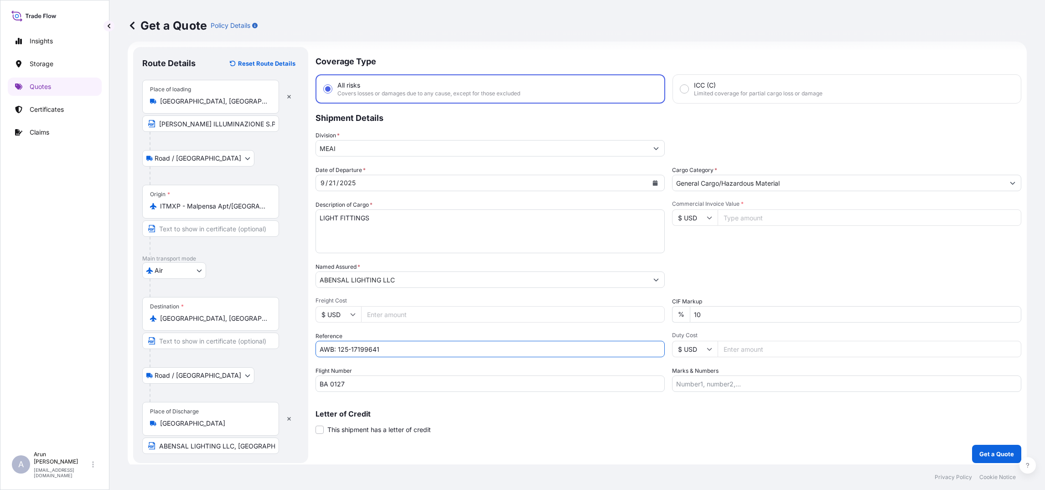
click at [352, 312] on icon at bounding box center [352, 314] width 5 height 5
click at [340, 346] on div "€ EUR" at bounding box center [338, 338] width 38 height 17
type input "€ EUR"
click at [402, 312] on input "Freight Cost" at bounding box center [513, 314] width 304 height 16
type input "580"
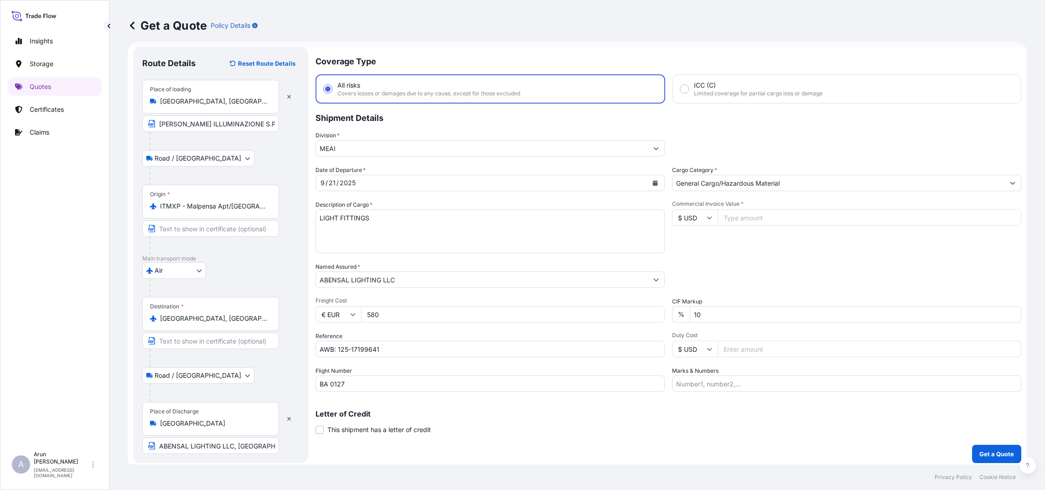
click at [751, 219] on input "Commercial Invoice Value *" at bounding box center [870, 217] width 304 height 16
click at [707, 215] on icon at bounding box center [709, 217] width 5 height 5
click at [680, 244] on div "€ EUR" at bounding box center [690, 241] width 38 height 17
type input "€ EUR"
click at [767, 219] on input "Commercial Invoice Value *" at bounding box center [870, 217] width 304 height 16
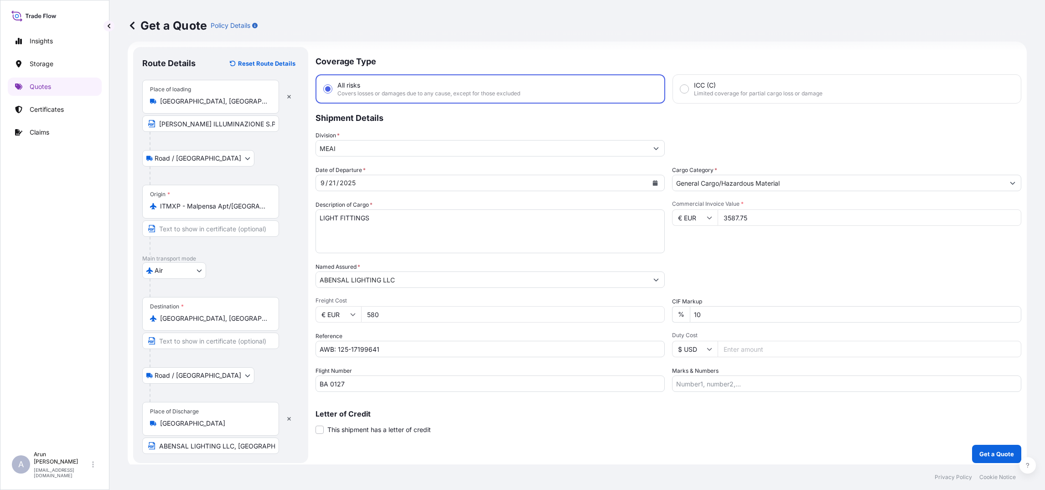
type input "3587.75"
click at [728, 384] on input "Marks & Numbers" at bounding box center [846, 383] width 349 height 16
drag, startPoint x: 750, startPoint y: 382, endPoint x: 712, endPoint y: 387, distance: 38.6
click at [712, 387] on input "INVOICE NO: 2515000582," at bounding box center [846, 383] width 349 height 16
click at [779, 382] on input "INVOICE NO: 2515000582," at bounding box center [846, 383] width 349 height 16
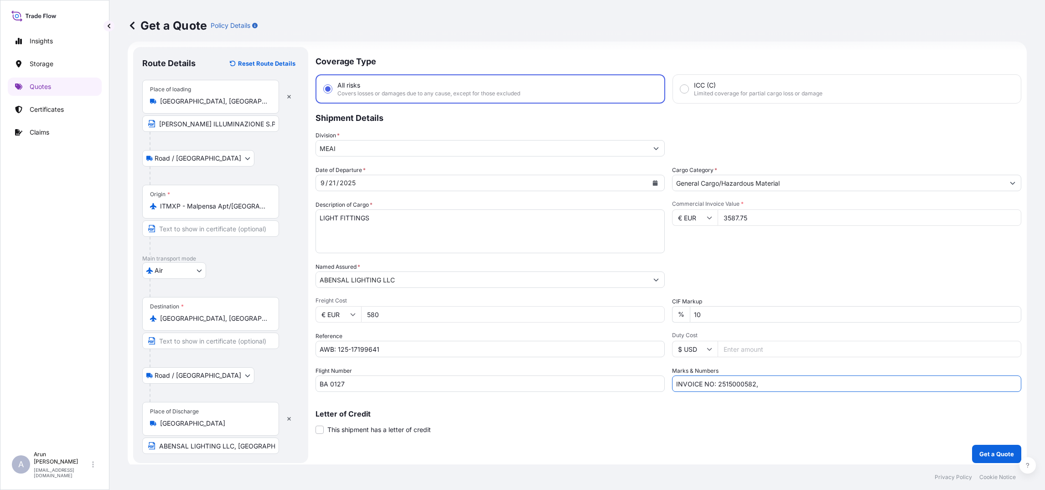
paste input "2515000582"
drag, startPoint x: 754, startPoint y: 382, endPoint x: 792, endPoint y: 392, distance: 38.7
click at [792, 392] on div "Coverage Type All risks Covers losses or damages due to any cause, except for t…" at bounding box center [669, 255] width 706 height 416
click at [751, 385] on input "INVOICE NO: 2515000582, 2515000585," at bounding box center [846, 383] width 349 height 16
paste input "2515000585"
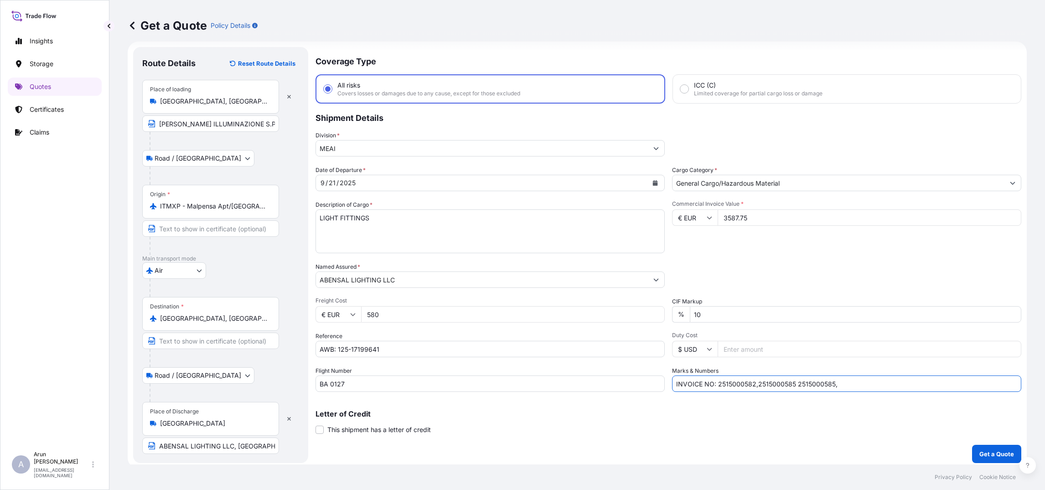
click at [750, 382] on input "INVOICE NO: 2515000582,2515000585 2515000585," at bounding box center [846, 383] width 349 height 16
click at [752, 385] on input "INVOICE NO: 2515000582,2515000585 2515000585," at bounding box center [846, 383] width 349 height 16
click at [790, 385] on input "INVOICE NO: 2515000582, 2515000585 2515000585," at bounding box center [846, 383] width 349 height 16
click at [841, 384] on input "INVOICE NO: 2515000582, 2515000584, 2515000585," at bounding box center [846, 383] width 349 height 16
click at [752, 385] on input "INVOICE NO: 2515000582, 2515000584, 2515000585," at bounding box center [846, 383] width 349 height 16
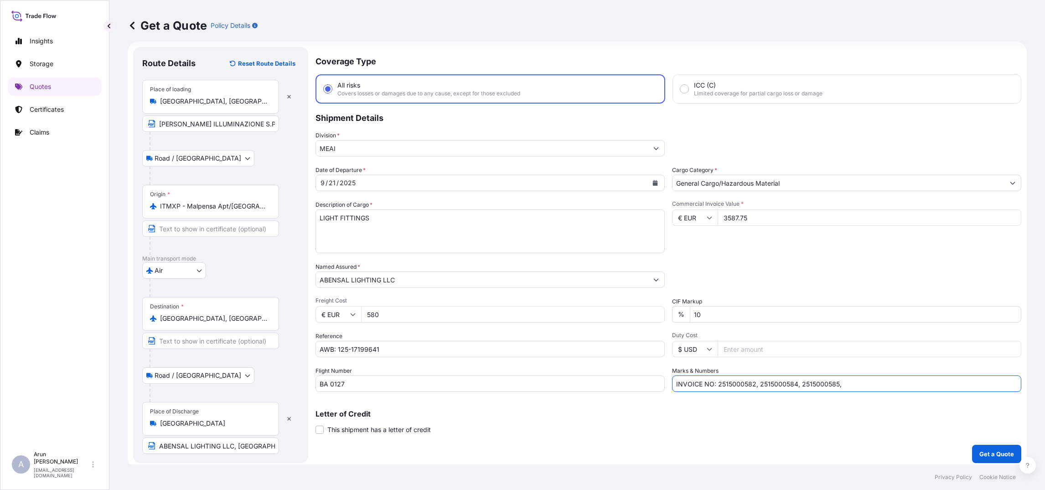
paste input "2515000585"
click at [880, 382] on input "INVOICE NO: 2515000582,2515000583, 2515000584, 2515000585," at bounding box center [846, 383] width 349 height 16
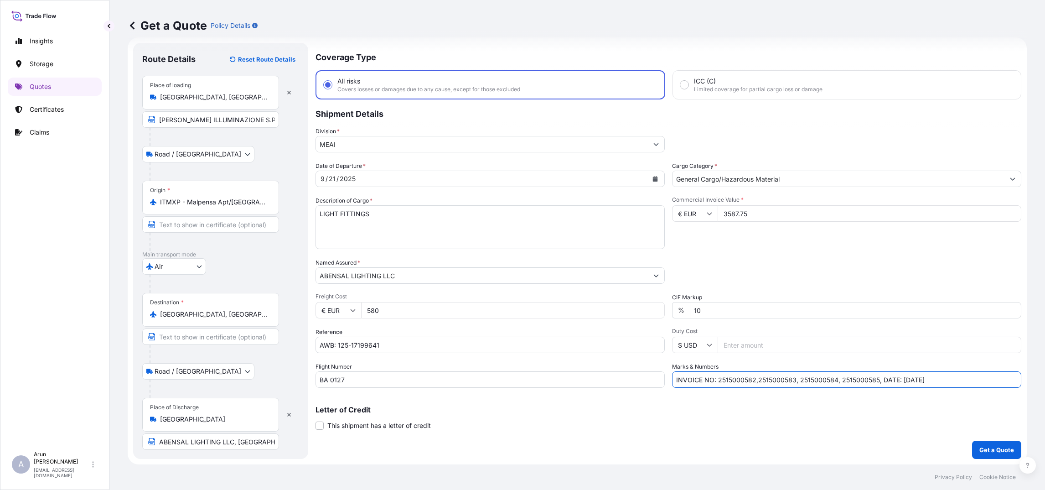
type input "INVOICE NO: 2515000582,2515000583, 2515000584, 2515000585, DATE: [DATE]"
click at [980, 447] on p "Get a Quote" at bounding box center [997, 449] width 35 height 9
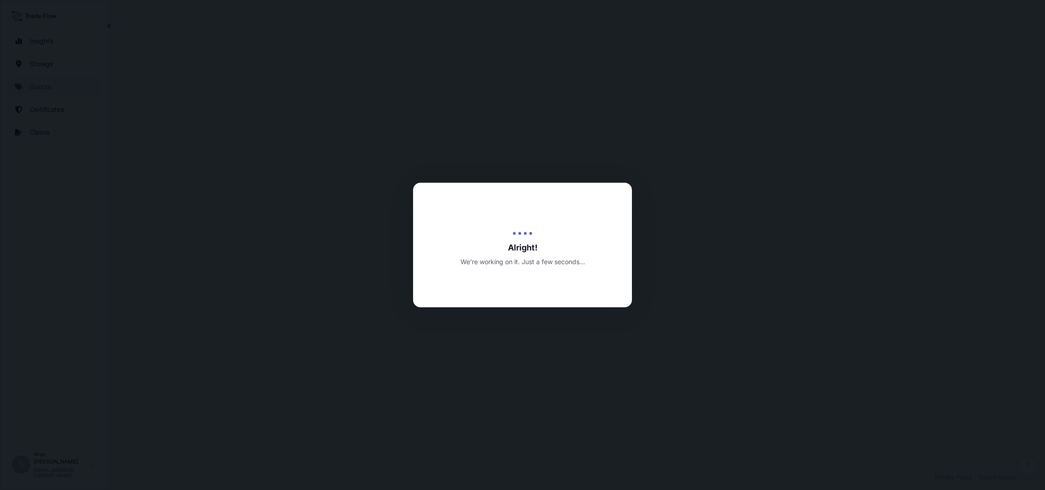
select select "Road / [GEOGRAPHIC_DATA]"
select select "Air"
select select "Road / [GEOGRAPHIC_DATA]"
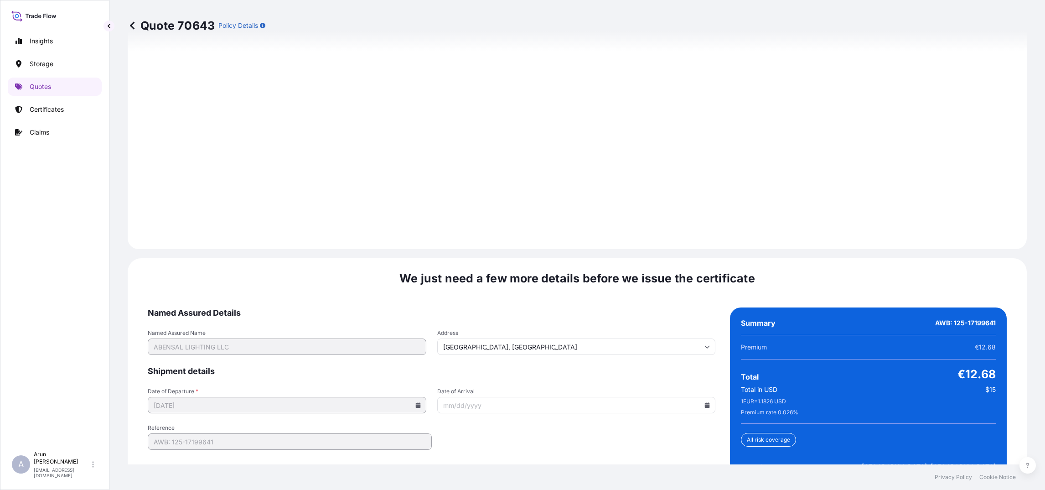
scroll to position [1361, 0]
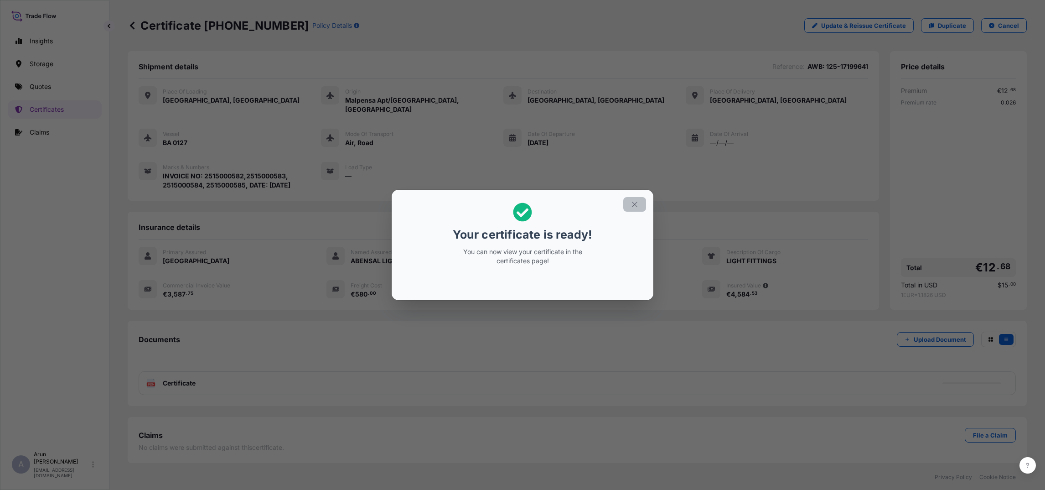
click at [639, 201] on button "button" at bounding box center [635, 204] width 23 height 15
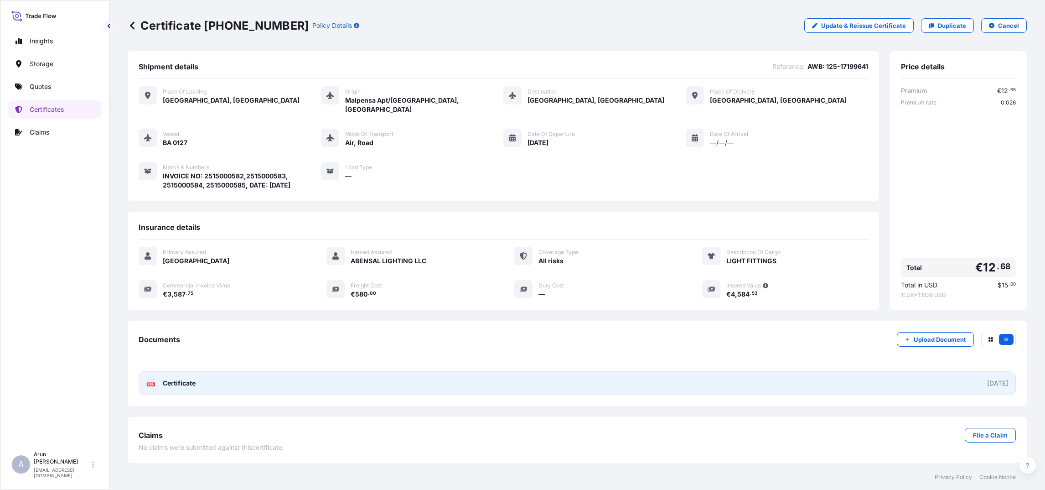
click at [160, 379] on div "PDF Certificate" at bounding box center [170, 383] width 49 height 9
